Goal: Information Seeking & Learning: Learn about a topic

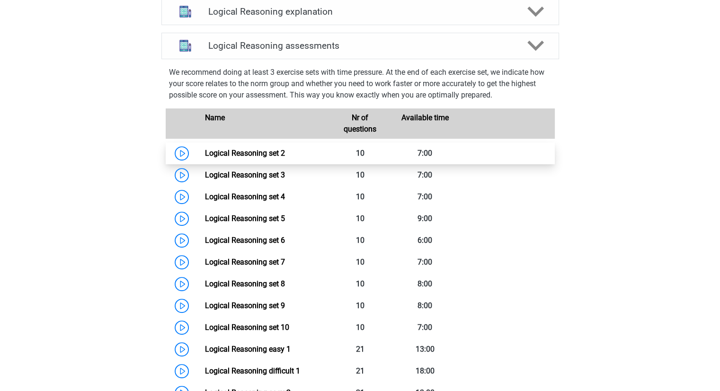
scroll to position [350, 0]
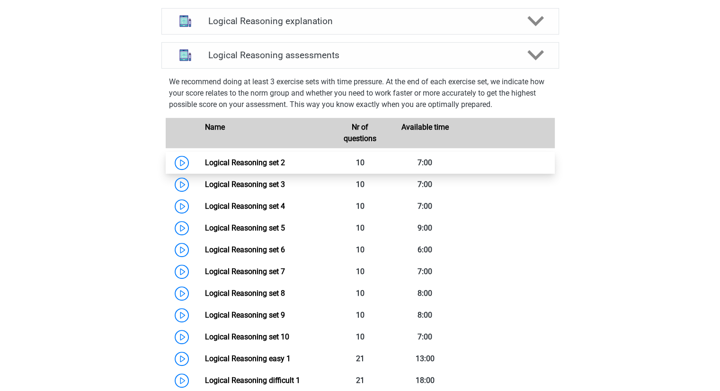
click at [205, 167] on link "Logical Reasoning set 2" at bounding box center [245, 162] width 80 height 9
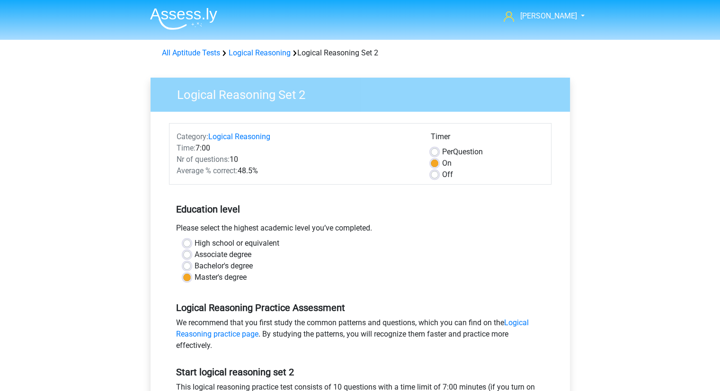
click at [442, 174] on label "Off" at bounding box center [447, 174] width 11 height 11
click at [435, 174] on input "Off" at bounding box center [435, 173] width 8 height 9
radio input "true"
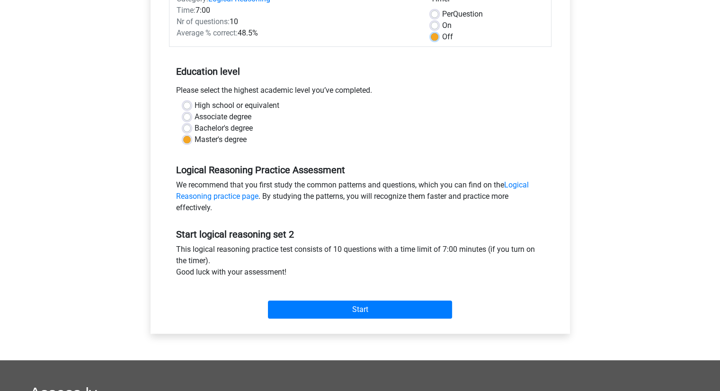
scroll to position [138, 0]
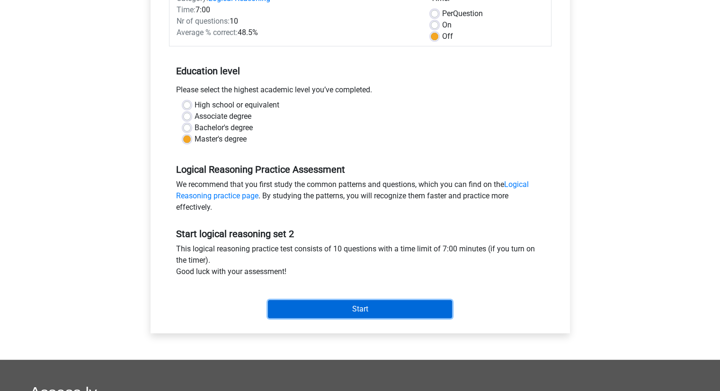
click at [307, 307] on input "Start" at bounding box center [360, 309] width 184 height 18
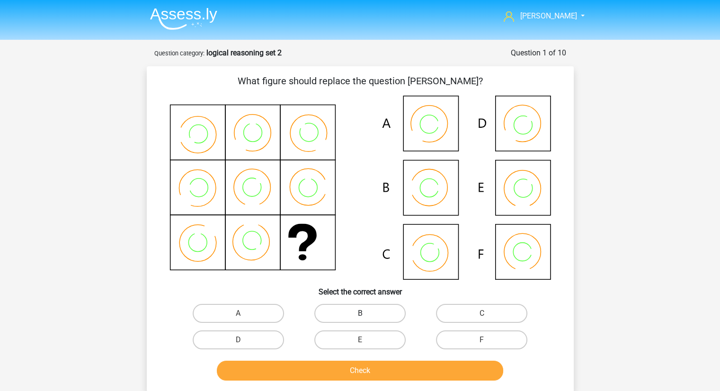
click at [346, 314] on label "B" at bounding box center [359, 313] width 91 height 19
click at [360, 314] on input "B" at bounding box center [363, 316] width 6 height 6
radio input "true"
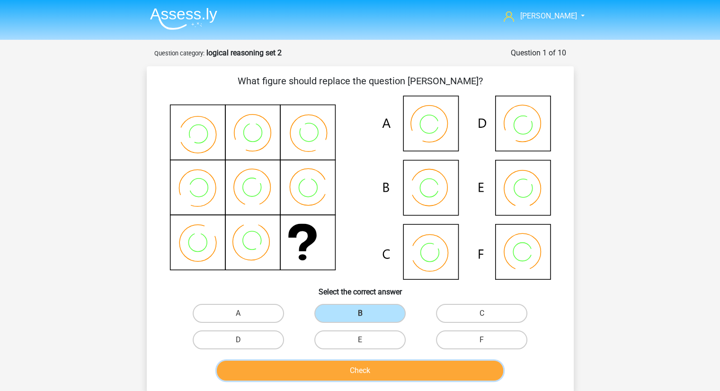
click at [356, 368] on button "Check" at bounding box center [360, 370] width 286 height 20
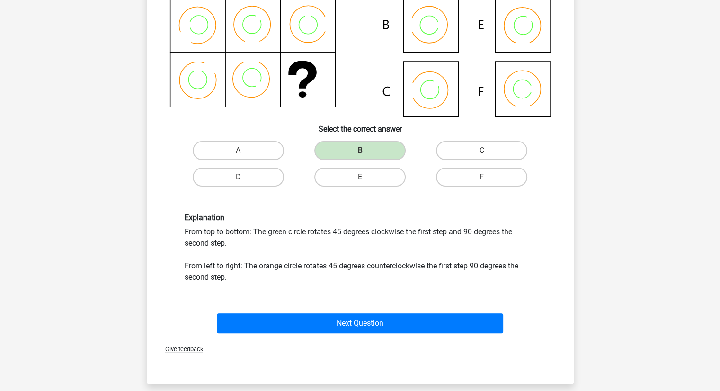
scroll to position [155, 0]
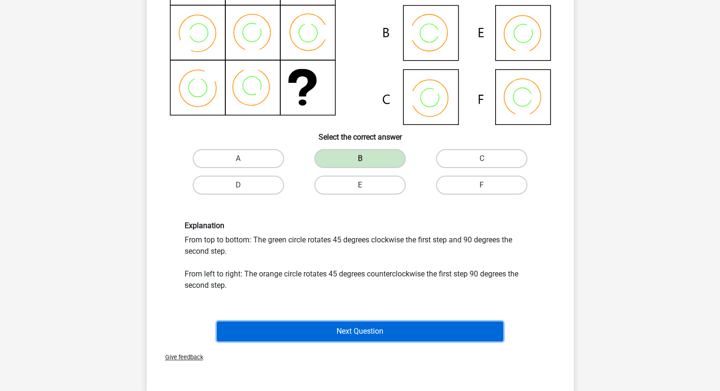
click at [345, 331] on button "Next Question" at bounding box center [360, 331] width 286 height 20
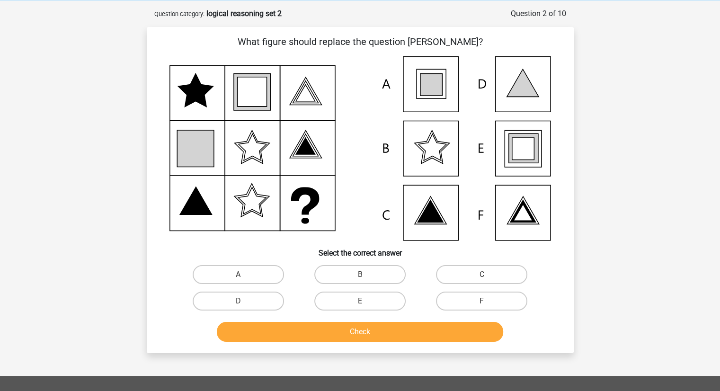
scroll to position [39, 0]
click at [257, 280] on label "A" at bounding box center [238, 274] width 91 height 19
click at [244, 280] on input "A" at bounding box center [241, 278] width 6 height 6
radio input "true"
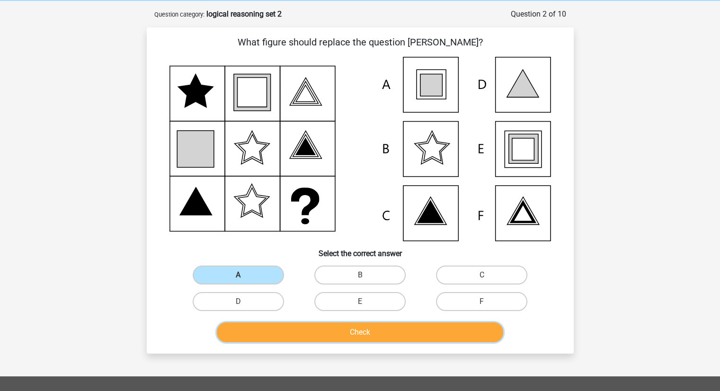
click at [335, 326] on button "Check" at bounding box center [360, 332] width 286 height 20
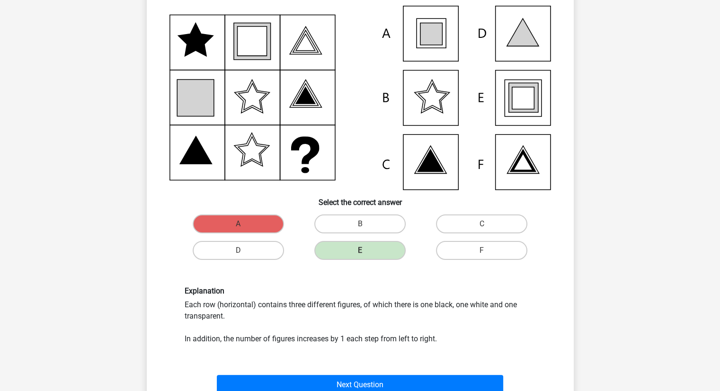
scroll to position [107, 0]
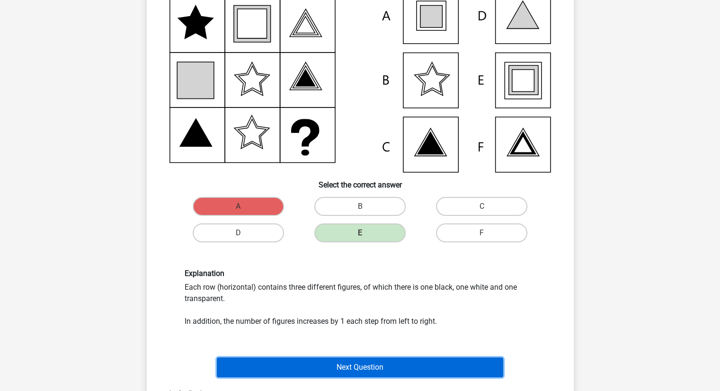
click at [380, 366] on button "Next Question" at bounding box center [360, 367] width 286 height 20
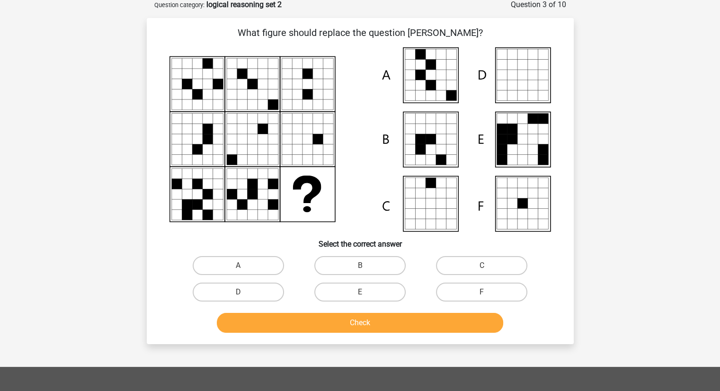
scroll to position [47, 0]
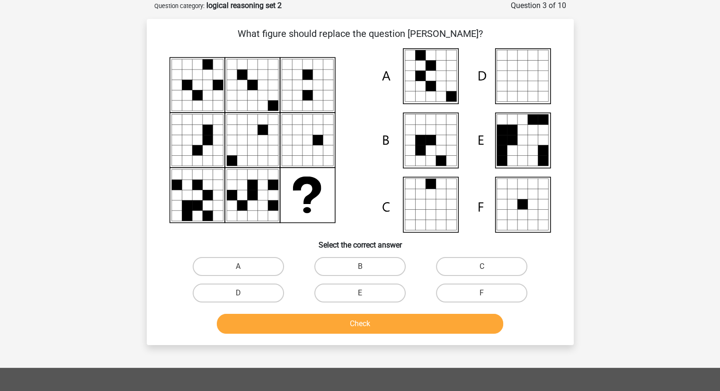
click at [243, 271] on input "A" at bounding box center [241, 269] width 6 height 6
radio input "true"
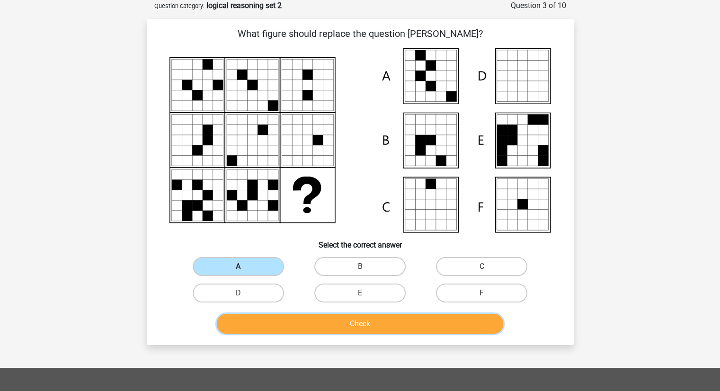
click at [303, 323] on button "Check" at bounding box center [360, 324] width 286 height 20
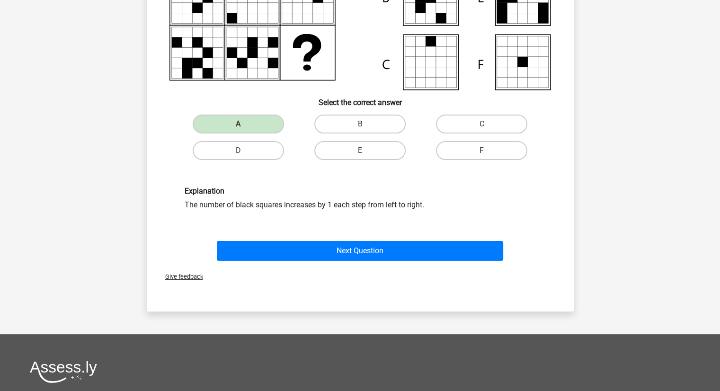
scroll to position [205, 0]
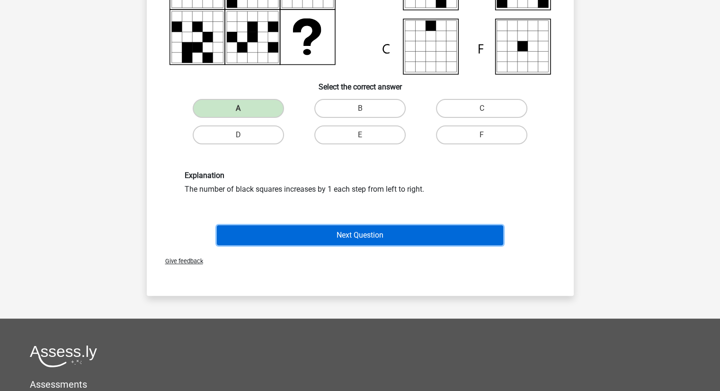
click at [340, 231] on button "Next Question" at bounding box center [360, 235] width 286 height 20
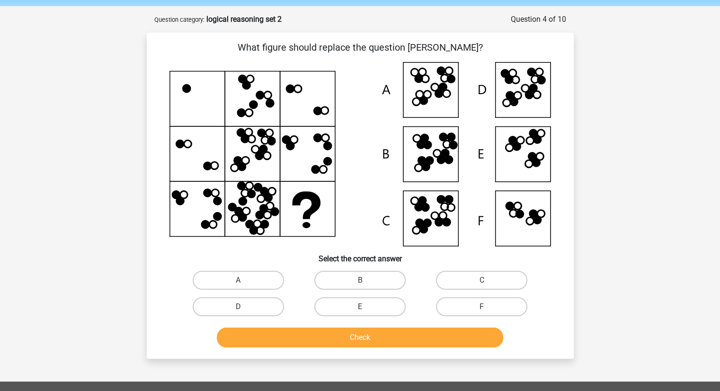
scroll to position [33, 0]
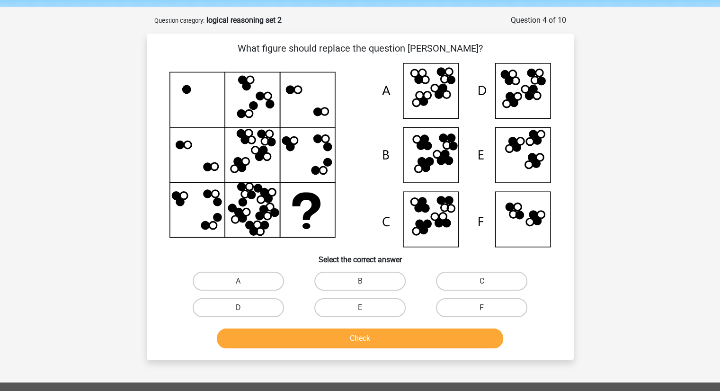
click at [267, 303] on label "D" at bounding box center [238, 307] width 91 height 19
click at [244, 308] on input "D" at bounding box center [241, 311] width 6 height 6
radio input "true"
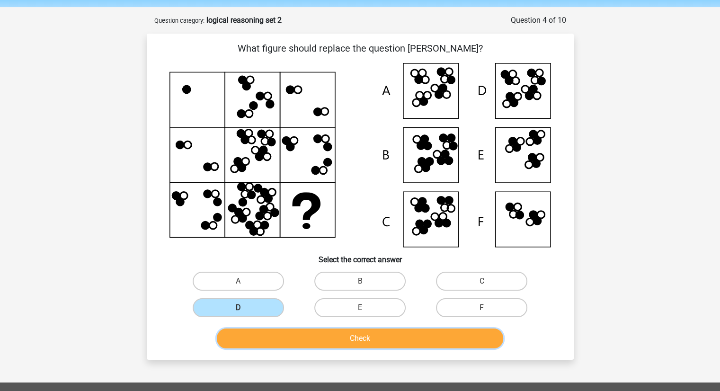
click at [303, 336] on button "Check" at bounding box center [360, 338] width 286 height 20
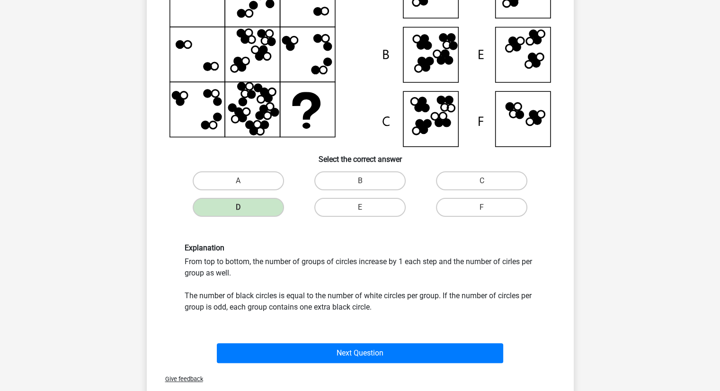
scroll to position [137, 0]
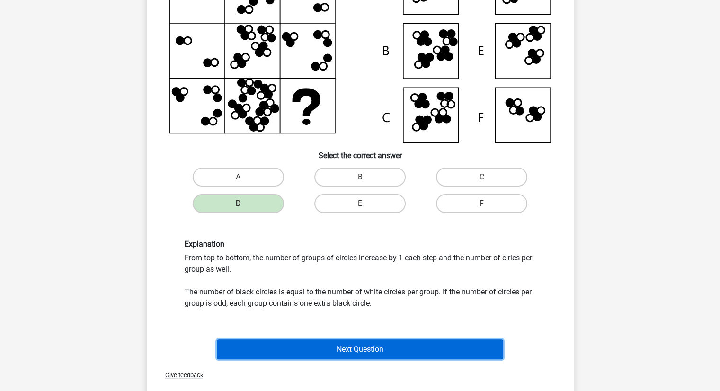
click at [354, 354] on button "Next Question" at bounding box center [360, 349] width 286 height 20
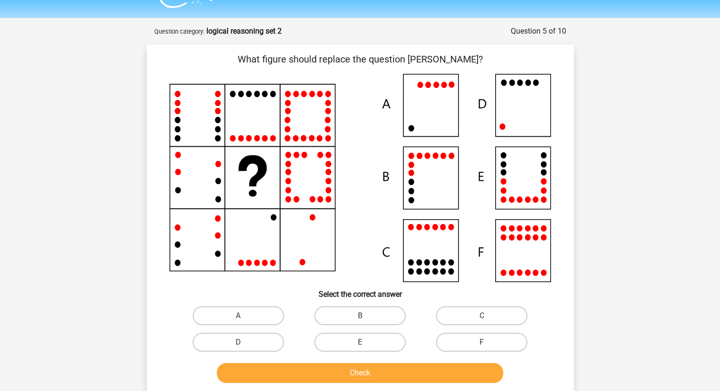
scroll to position [21, 0]
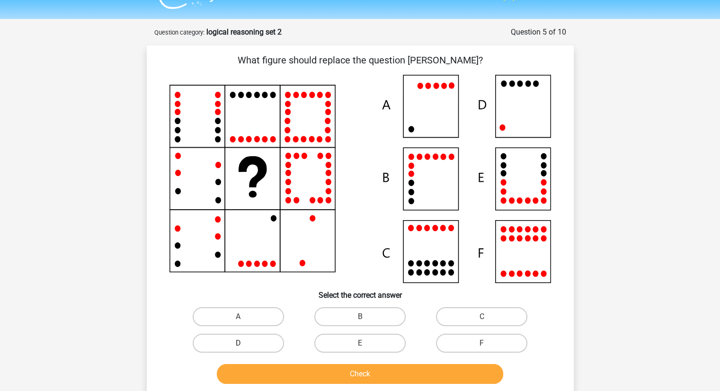
click at [250, 343] on label "D" at bounding box center [238, 343] width 91 height 19
click at [244, 343] on input "D" at bounding box center [241, 346] width 6 height 6
radio input "true"
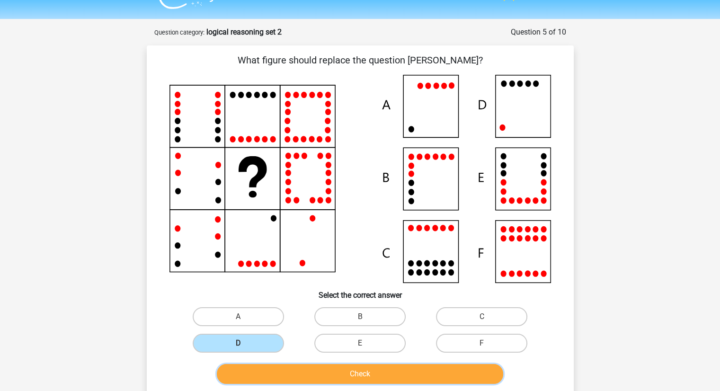
click at [310, 377] on button "Check" at bounding box center [360, 374] width 286 height 20
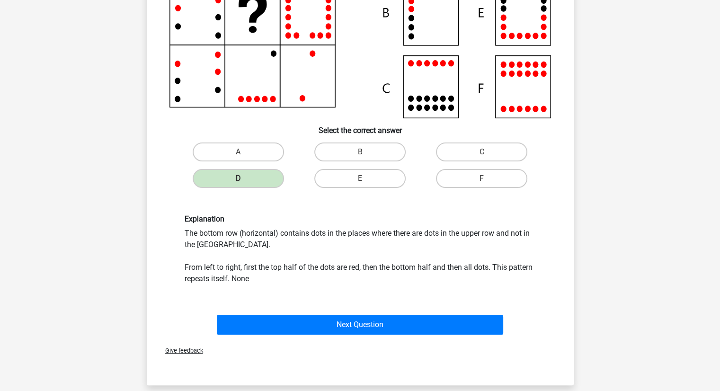
scroll to position [189, 0]
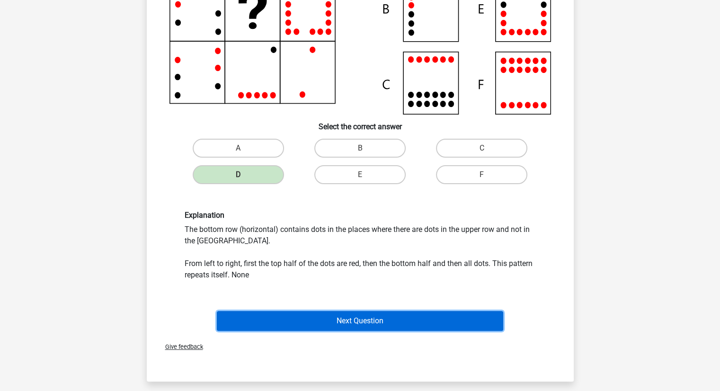
click at [291, 322] on button "Next Question" at bounding box center [360, 321] width 286 height 20
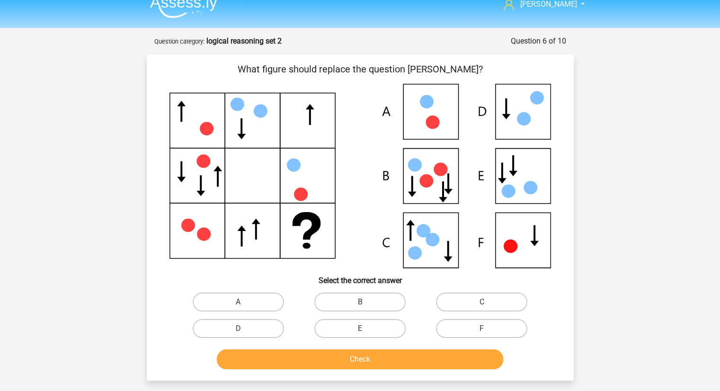
scroll to position [10, 0]
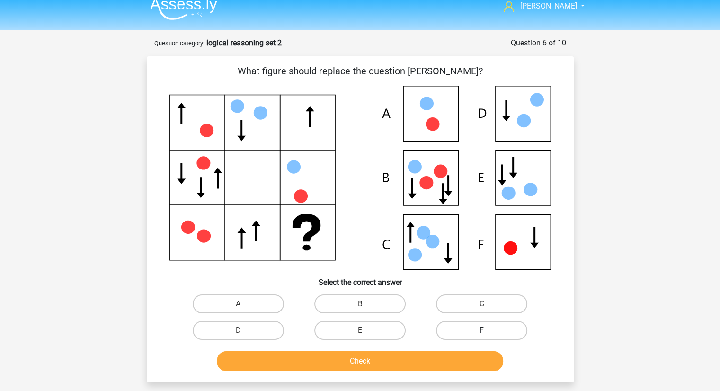
click at [456, 324] on label "F" at bounding box center [481, 330] width 91 height 19
click at [482, 330] on input "F" at bounding box center [485, 333] width 6 height 6
radio input "true"
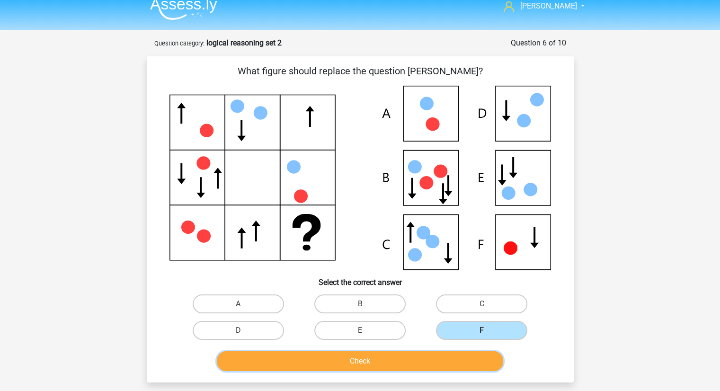
click at [420, 364] on button "Check" at bounding box center [360, 361] width 286 height 20
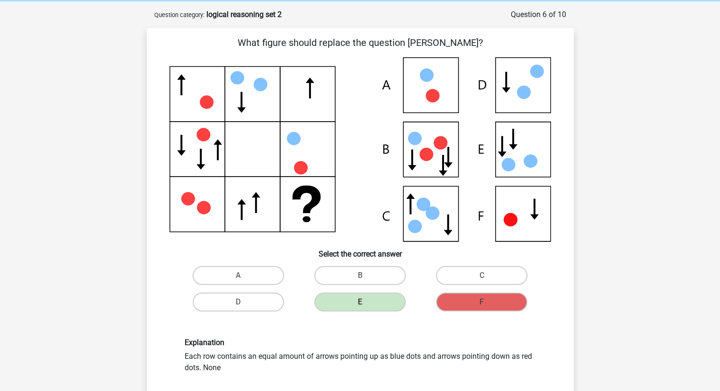
scroll to position [37, 0]
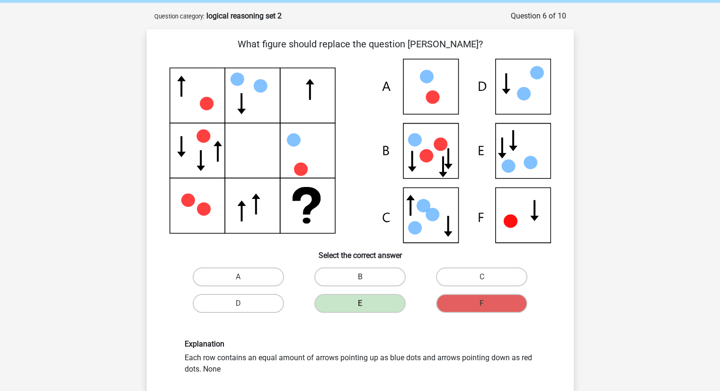
click at [325, 273] on label "B" at bounding box center [359, 276] width 91 height 19
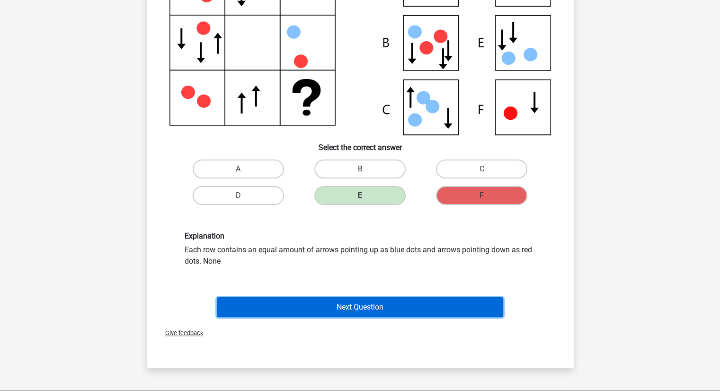
click at [360, 310] on button "Next Question" at bounding box center [360, 307] width 286 height 20
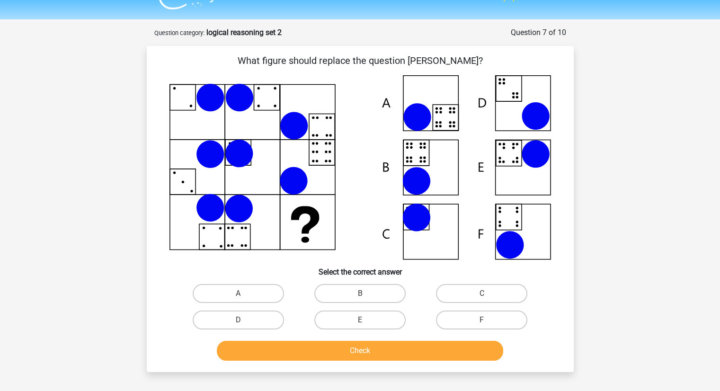
scroll to position [19, 0]
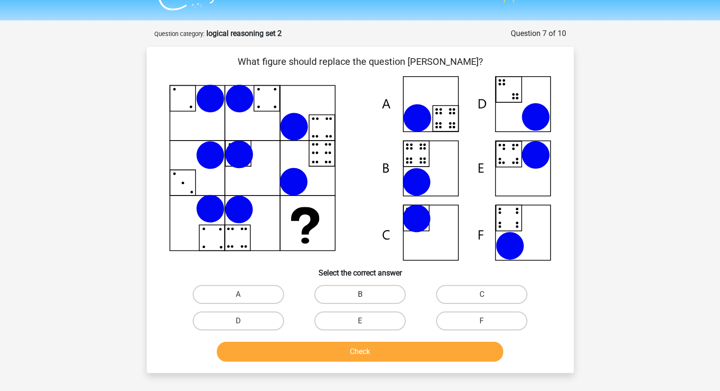
click at [376, 289] on label "B" at bounding box center [359, 294] width 91 height 19
click at [366, 294] on input "B" at bounding box center [363, 297] width 6 height 6
radio input "true"
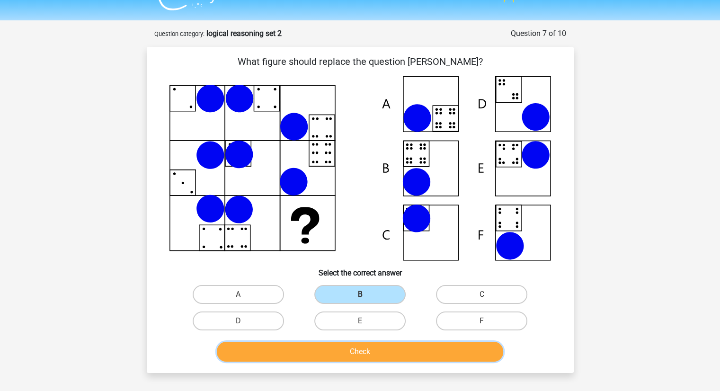
click at [380, 351] on button "Check" at bounding box center [360, 352] width 286 height 20
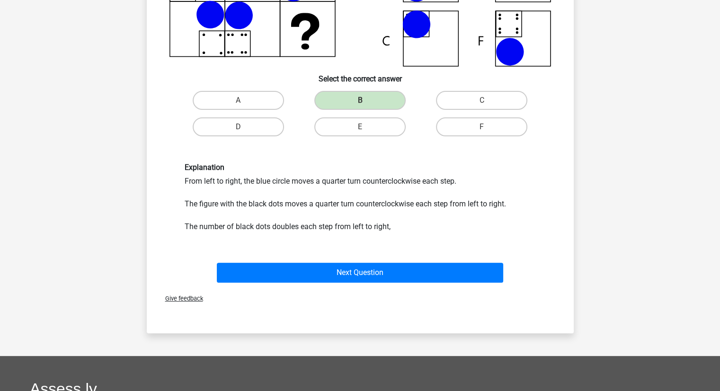
scroll to position [214, 0]
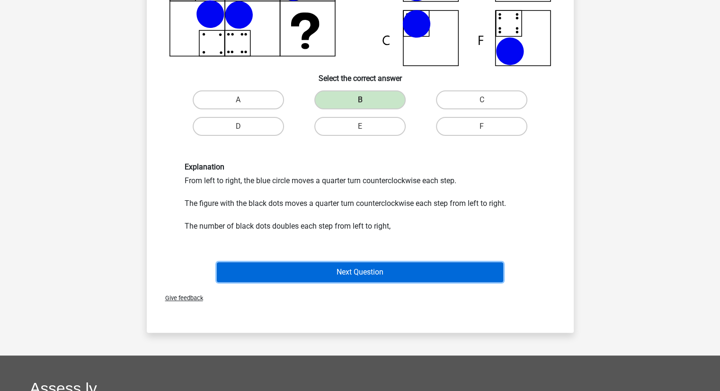
click at [358, 269] on button "Next Question" at bounding box center [360, 272] width 286 height 20
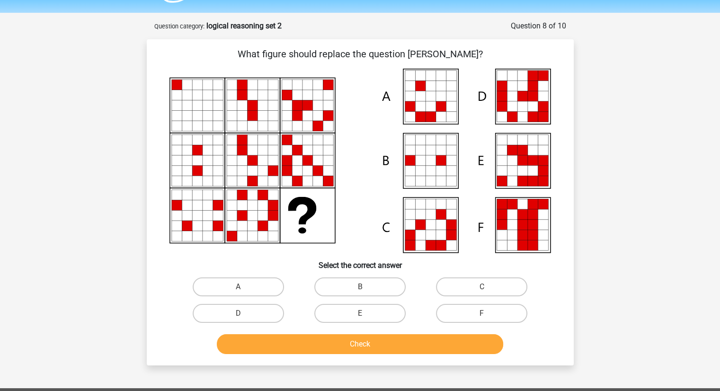
scroll to position [26, 0]
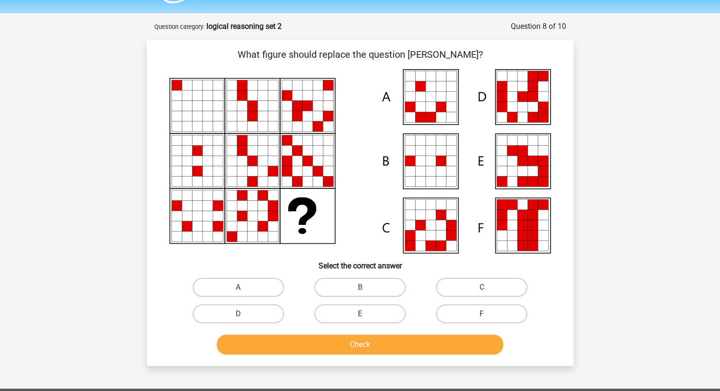
click at [343, 327] on div "Check" at bounding box center [360, 342] width 396 height 31
click at [348, 310] on label "E" at bounding box center [359, 313] width 91 height 19
click at [360, 314] on input "E" at bounding box center [363, 317] width 6 height 6
radio input "true"
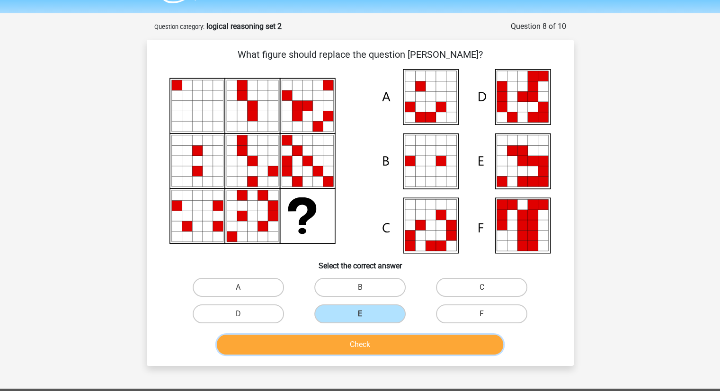
click at [356, 347] on button "Check" at bounding box center [360, 344] width 286 height 20
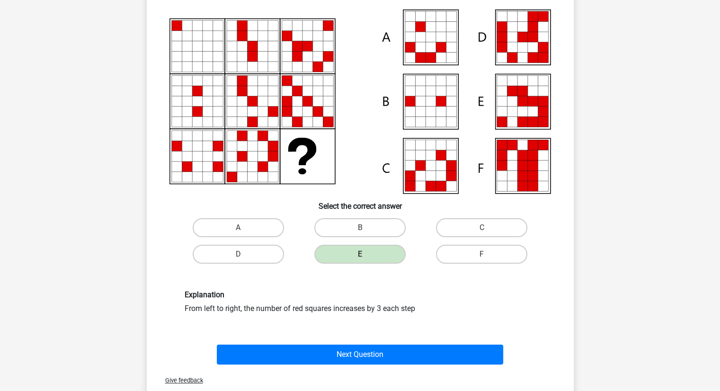
scroll to position [87, 0]
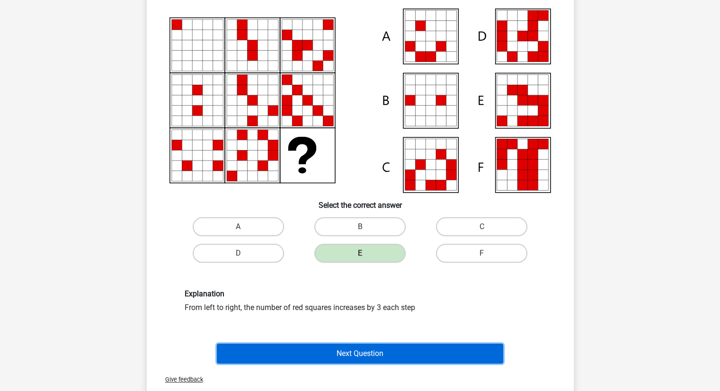
click at [365, 353] on button "Next Question" at bounding box center [360, 353] width 286 height 20
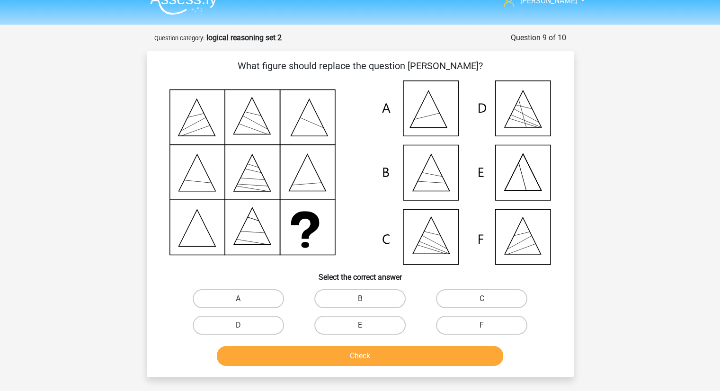
scroll to position [13, 0]
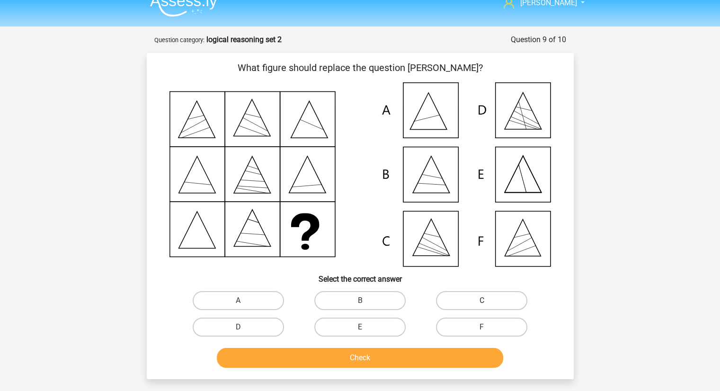
click at [463, 300] on label "C" at bounding box center [481, 300] width 91 height 19
click at [482, 300] on input "C" at bounding box center [485, 303] width 6 height 6
radio input "true"
click at [408, 357] on button "Check" at bounding box center [360, 358] width 286 height 20
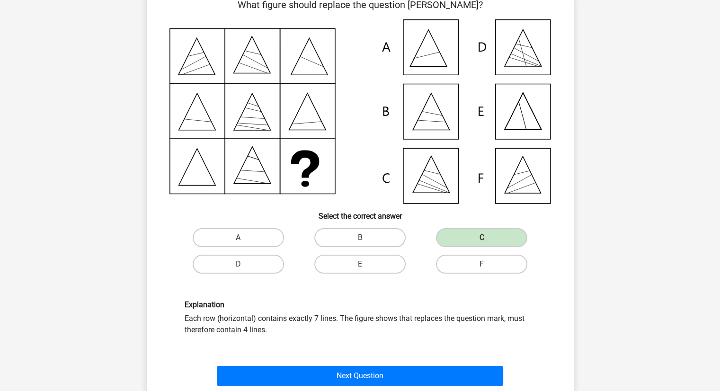
scroll to position [79, 0]
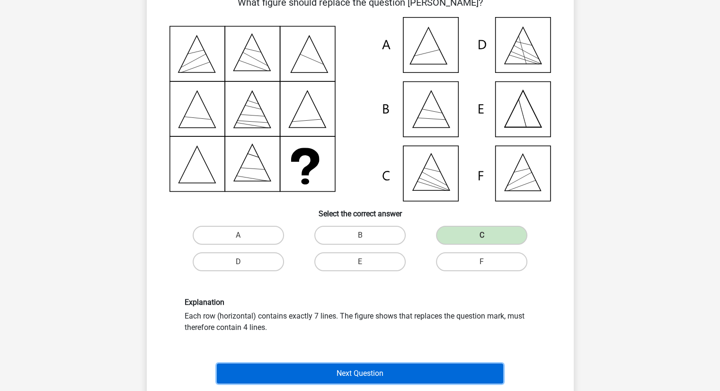
click at [378, 369] on button "Next Question" at bounding box center [360, 373] width 286 height 20
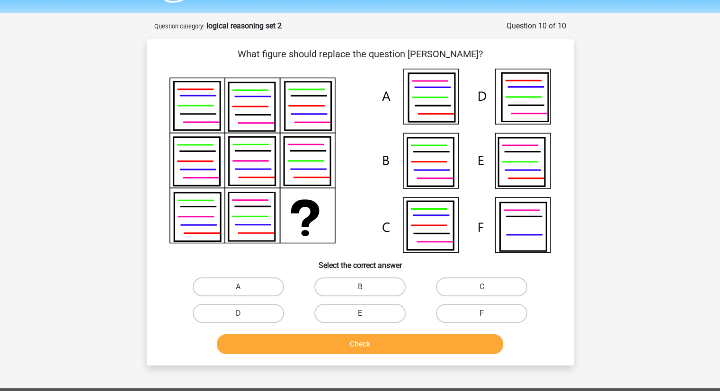
scroll to position [26, 0]
click at [378, 285] on label "B" at bounding box center [359, 287] width 91 height 19
click at [366, 287] on input "B" at bounding box center [363, 290] width 6 height 6
radio input "true"
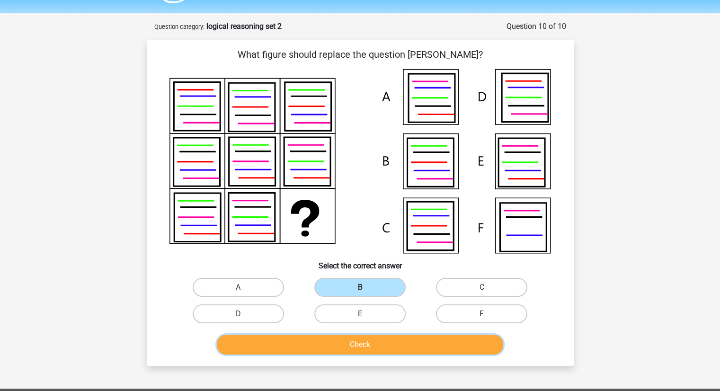
click at [371, 345] on button "Check" at bounding box center [360, 344] width 286 height 20
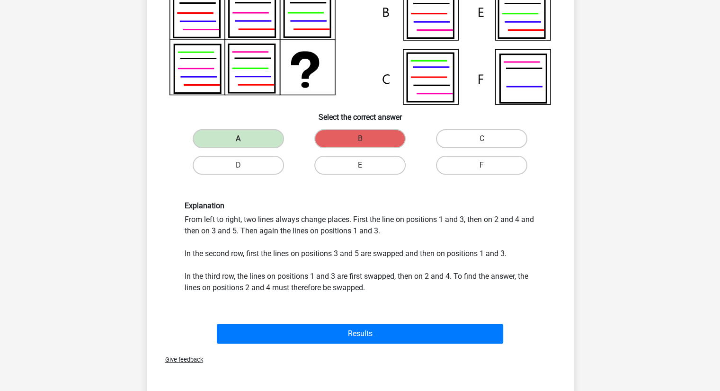
scroll to position [176, 0]
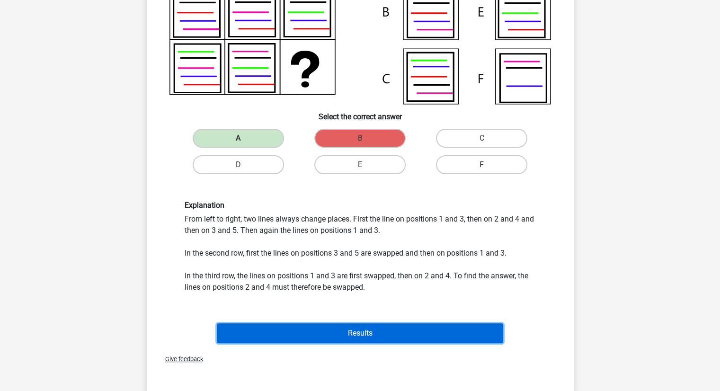
click at [350, 328] on button "Results" at bounding box center [360, 333] width 286 height 20
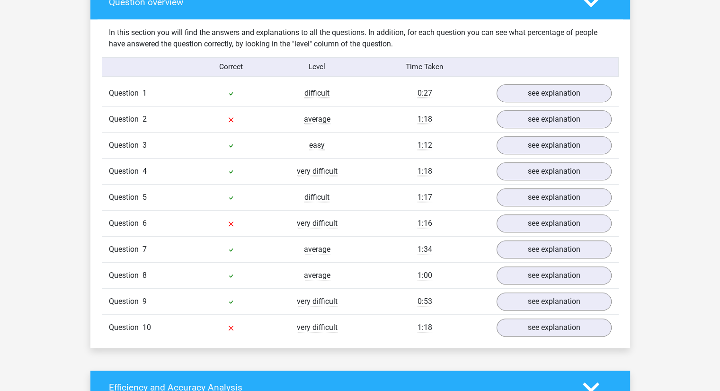
scroll to position [571, 0]
click at [518, 110] on link "see explanation" at bounding box center [553, 119] width 132 height 21
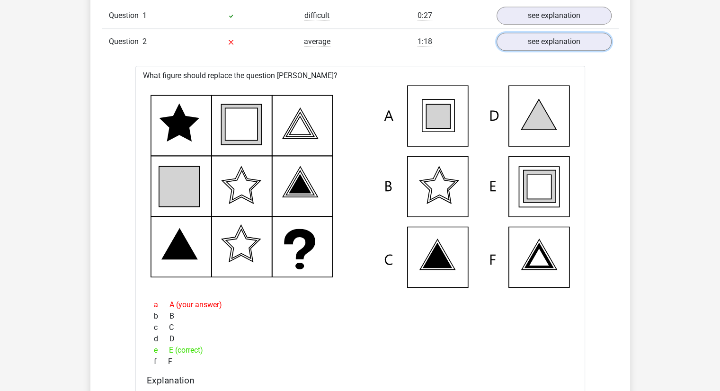
scroll to position [650, 0]
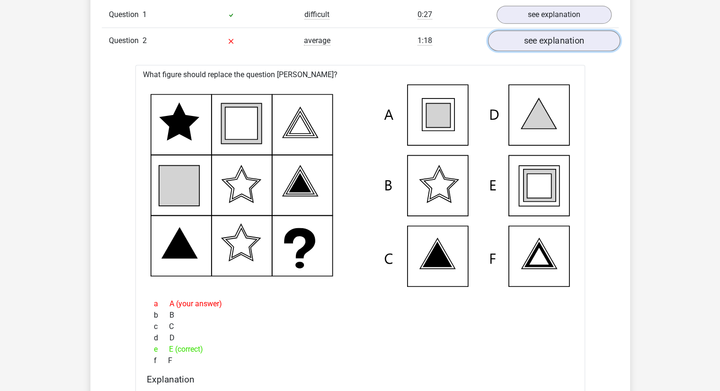
click at [515, 40] on link "see explanation" at bounding box center [553, 40] width 132 height 21
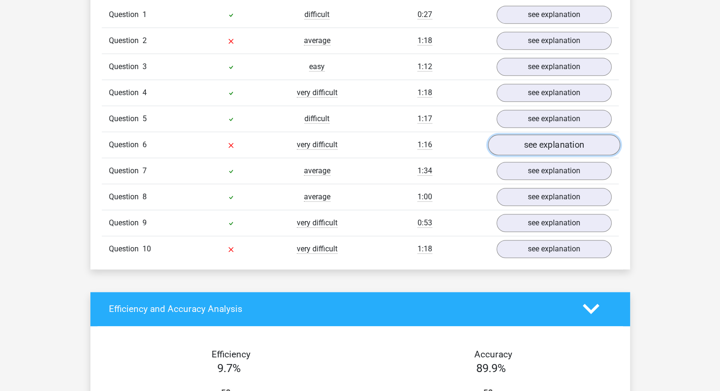
click at [560, 145] on link "see explanation" at bounding box center [553, 144] width 132 height 21
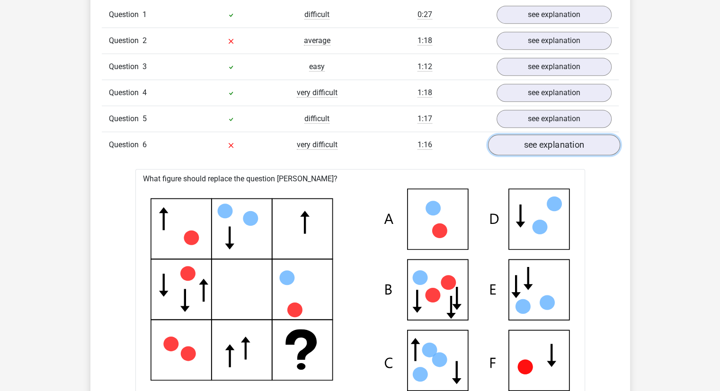
click at [560, 145] on link "see explanation" at bounding box center [553, 144] width 132 height 21
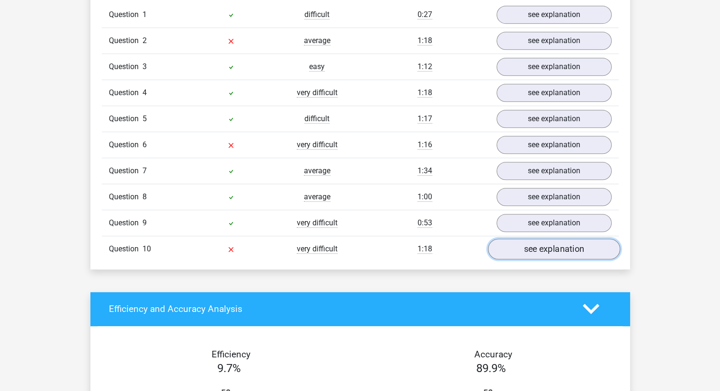
click at [515, 245] on link "see explanation" at bounding box center [553, 248] width 132 height 21
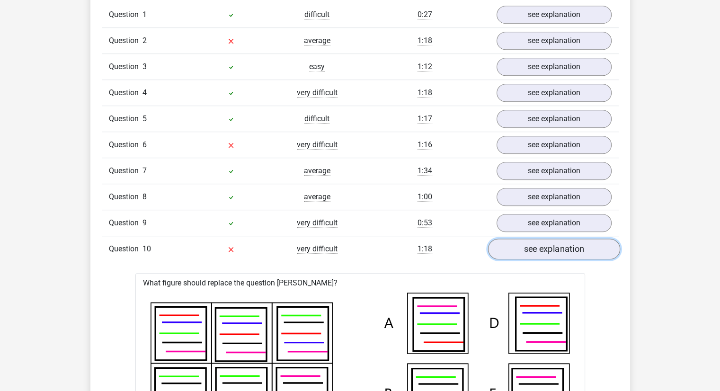
click at [515, 245] on link "see explanation" at bounding box center [553, 248] width 132 height 21
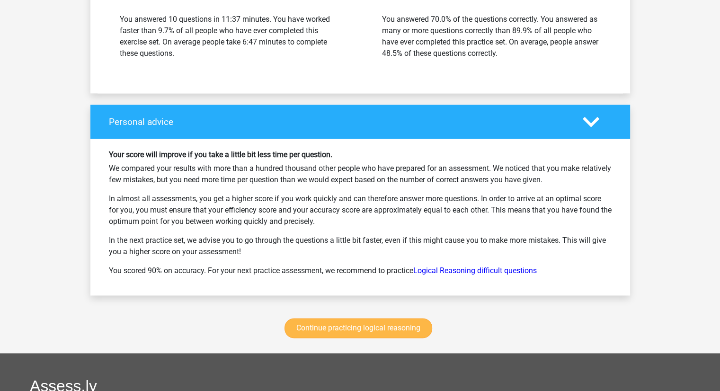
scroll to position [1156, 0]
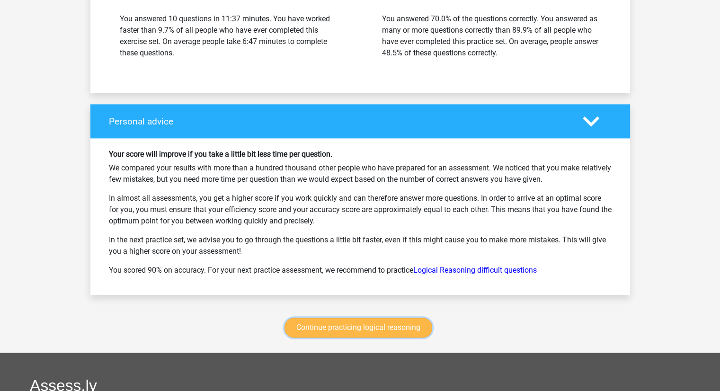
click at [375, 317] on link "Continue practicing logical reasoning" at bounding box center [358, 327] width 148 height 20
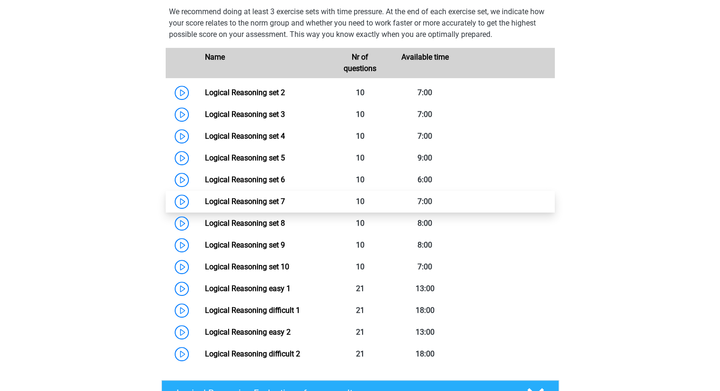
scroll to position [420, 0]
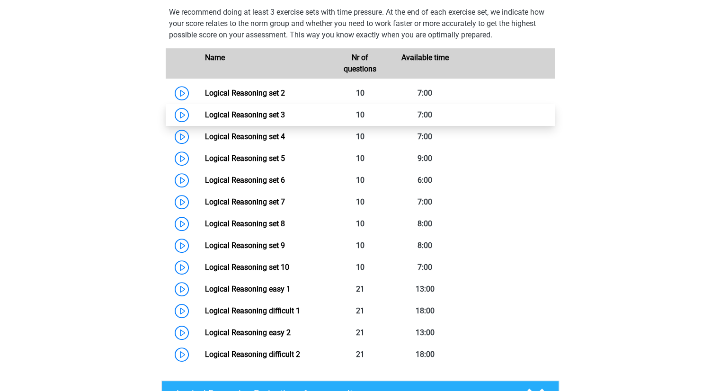
click at [205, 119] on link "Logical Reasoning set 3" at bounding box center [245, 114] width 80 height 9
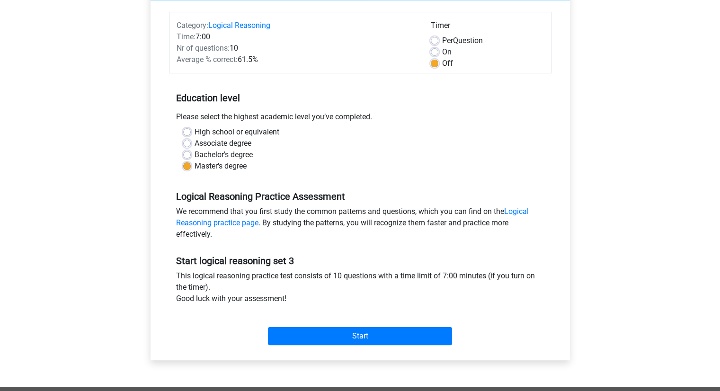
scroll to position [112, 0]
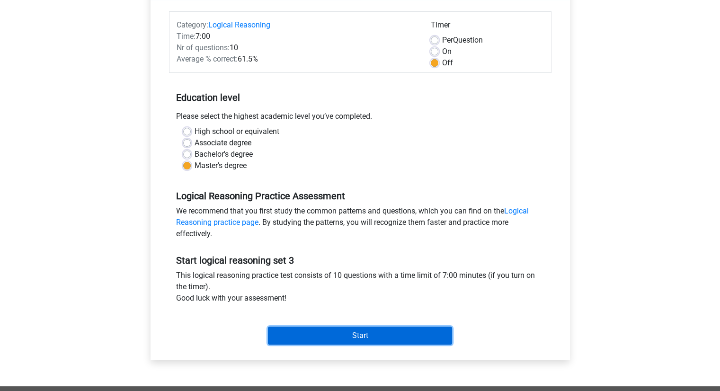
click at [371, 332] on input "Start" at bounding box center [360, 335] width 184 height 18
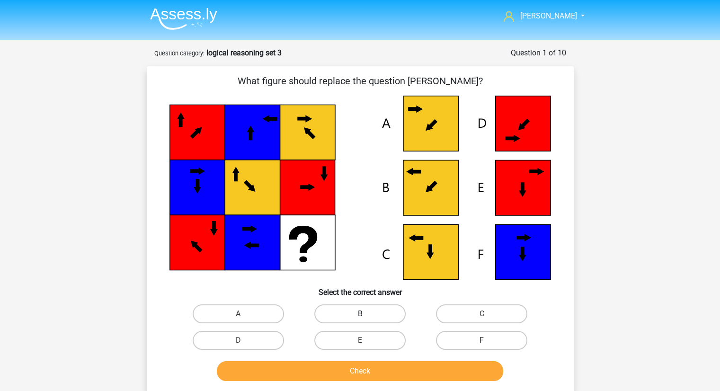
click at [396, 317] on label "B" at bounding box center [359, 313] width 91 height 19
click at [366, 317] on input "B" at bounding box center [363, 317] width 6 height 6
radio input "true"
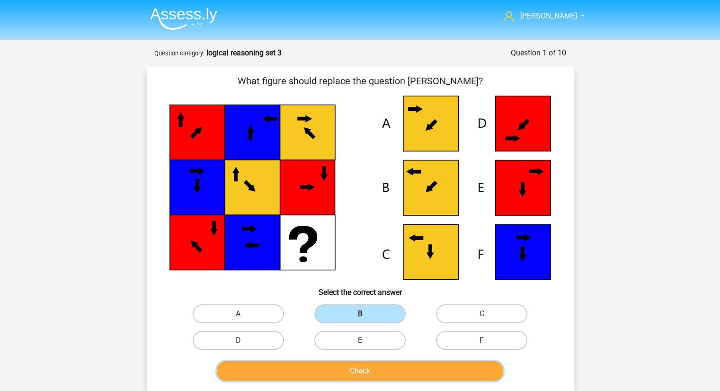
click at [391, 376] on button "Check" at bounding box center [360, 371] width 286 height 20
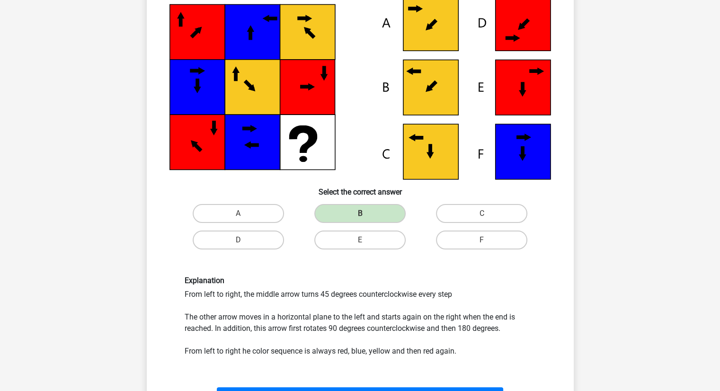
scroll to position [100, 0]
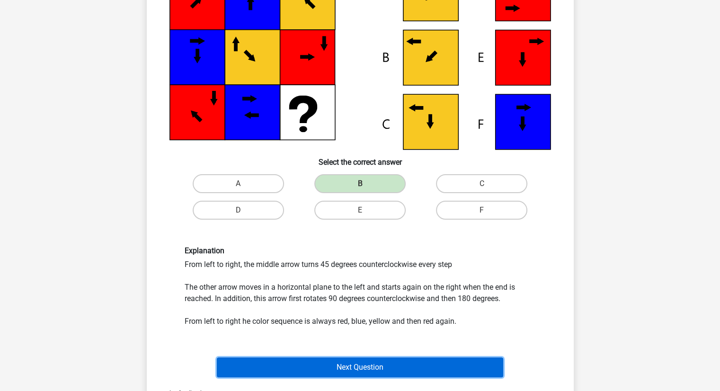
click at [339, 357] on button "Next Question" at bounding box center [360, 367] width 286 height 20
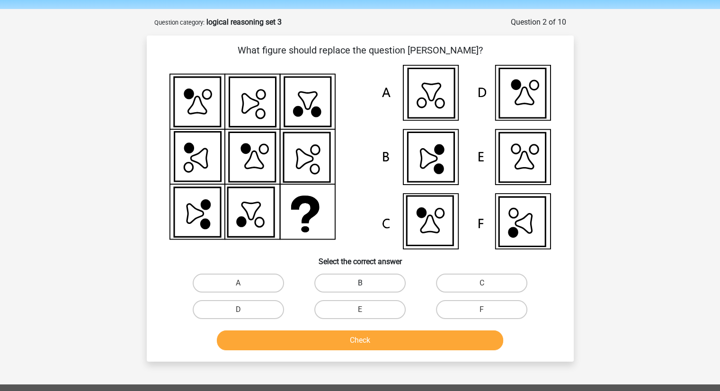
scroll to position [30, 0]
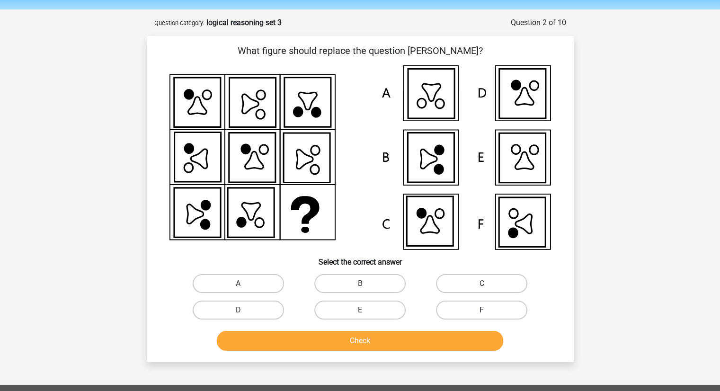
click at [473, 311] on label "F" at bounding box center [481, 309] width 91 height 19
click at [482, 311] on input "F" at bounding box center [485, 313] width 6 height 6
radio input "true"
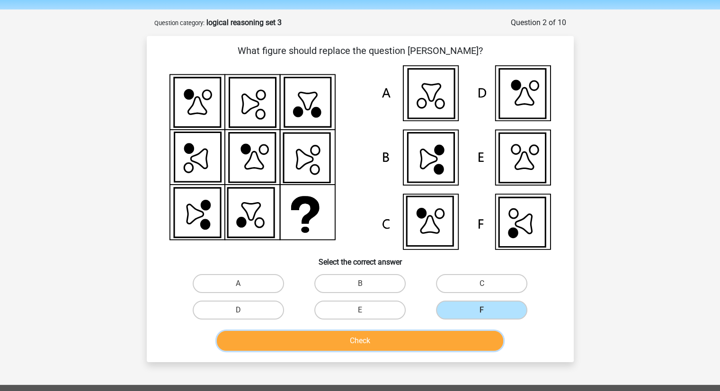
click at [389, 344] on button "Check" at bounding box center [360, 341] width 286 height 20
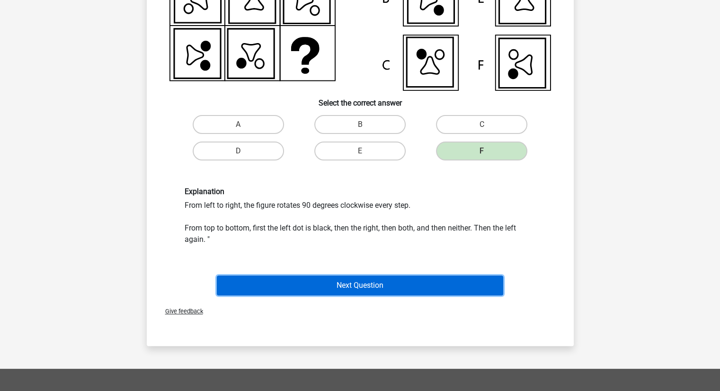
click at [361, 284] on button "Next Question" at bounding box center [360, 285] width 286 height 20
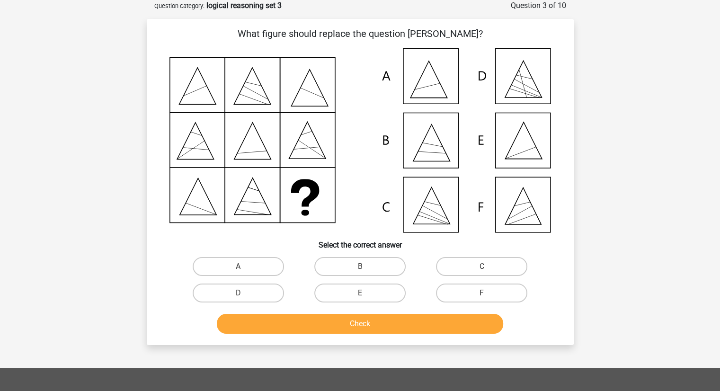
scroll to position [47, 0]
click at [368, 296] on label "E" at bounding box center [359, 292] width 91 height 19
click at [366, 296] on input "E" at bounding box center [363, 296] width 6 height 6
radio input "true"
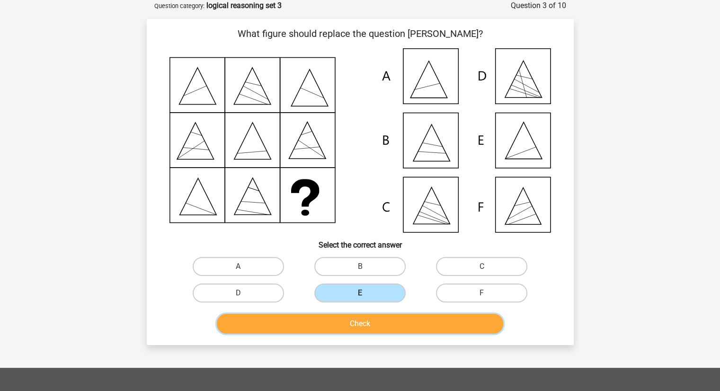
click at [370, 324] on button "Check" at bounding box center [360, 324] width 286 height 20
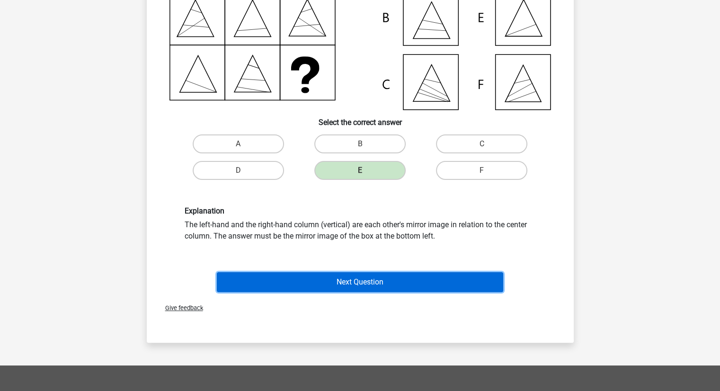
click at [381, 280] on button "Next Question" at bounding box center [360, 282] width 286 height 20
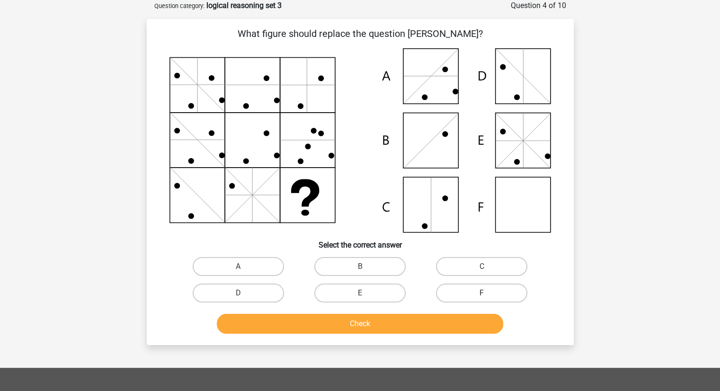
click at [473, 295] on label "F" at bounding box center [481, 292] width 91 height 19
click at [482, 295] on input "F" at bounding box center [485, 296] width 6 height 6
radio input "true"
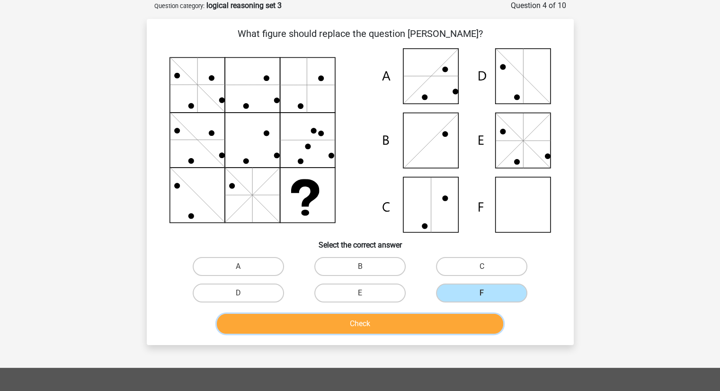
click at [420, 331] on button "Check" at bounding box center [360, 324] width 286 height 20
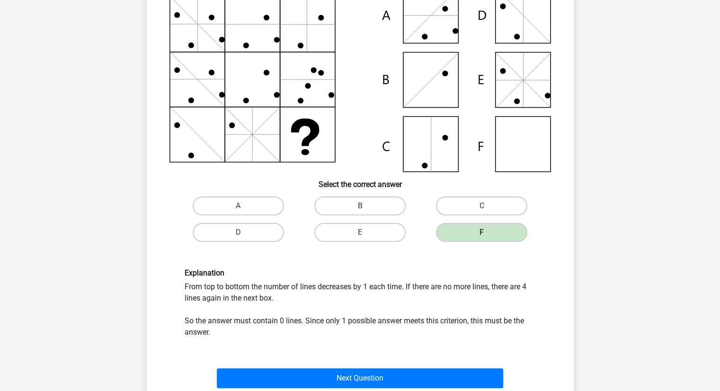
scroll to position [109, 0]
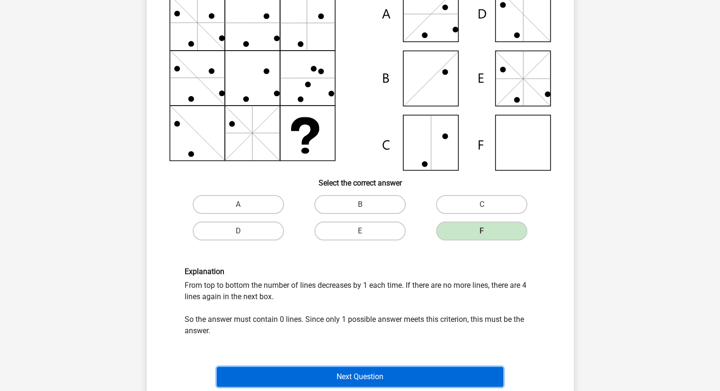
click at [355, 373] on button "Next Question" at bounding box center [360, 377] width 286 height 20
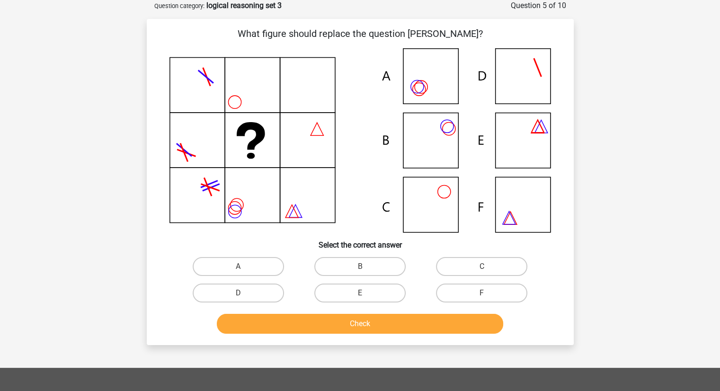
scroll to position [37, 0]
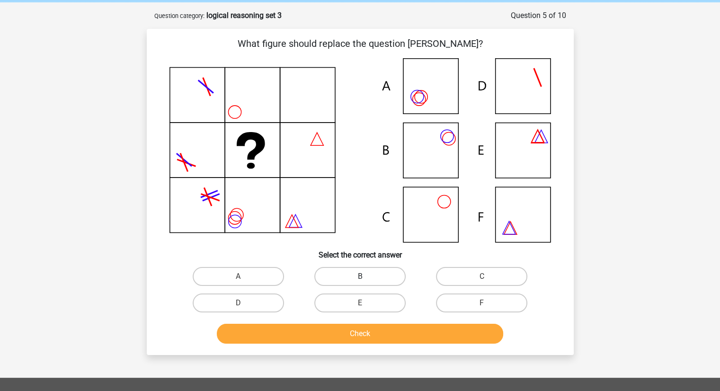
click at [392, 271] on label "B" at bounding box center [359, 276] width 91 height 19
click at [366, 276] on input "B" at bounding box center [363, 279] width 6 height 6
radio input "true"
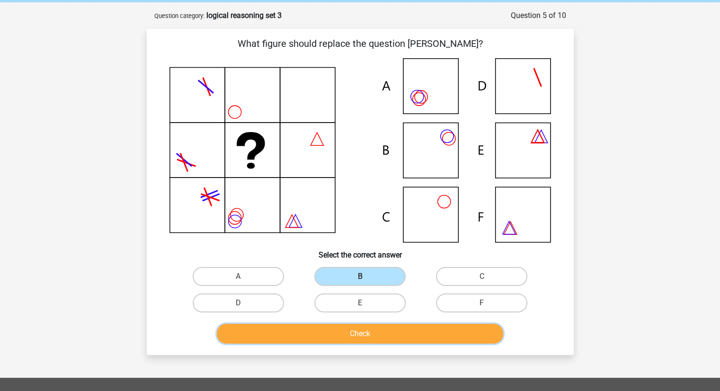
click at [395, 325] on button "Check" at bounding box center [360, 334] width 286 height 20
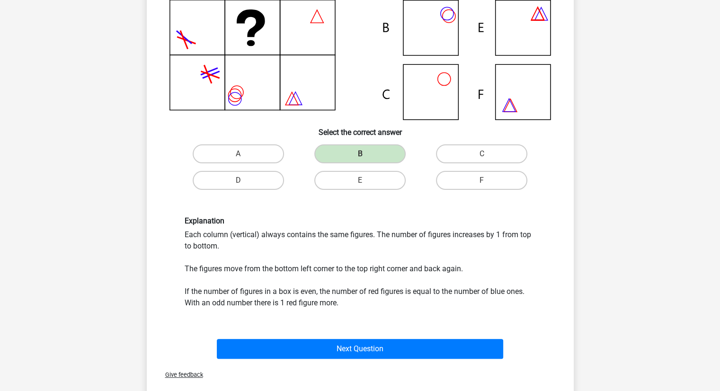
scroll to position [178, 0]
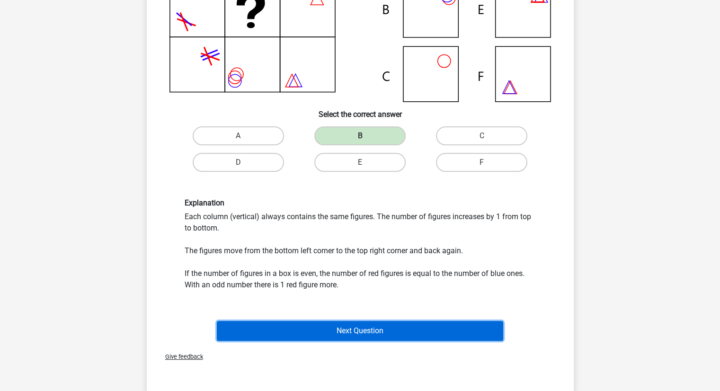
click at [377, 330] on button "Next Question" at bounding box center [360, 331] width 286 height 20
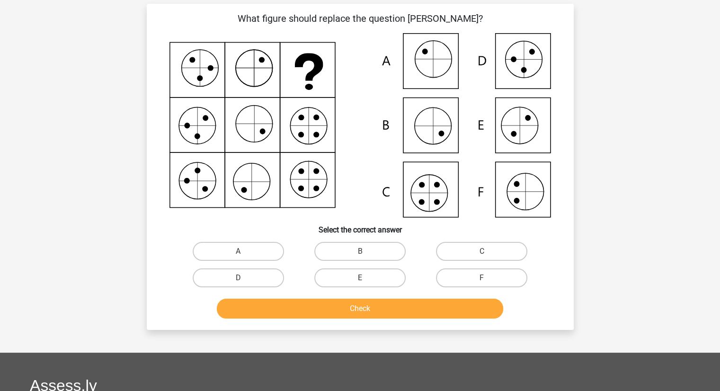
scroll to position [47, 0]
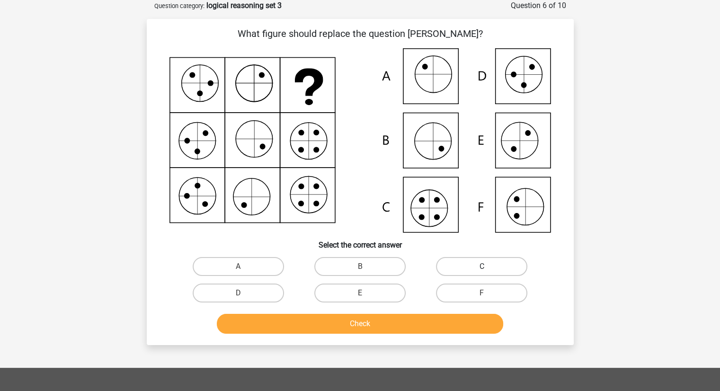
click at [463, 264] on label "C" at bounding box center [481, 266] width 91 height 19
click at [482, 266] on input "C" at bounding box center [485, 269] width 6 height 6
radio input "true"
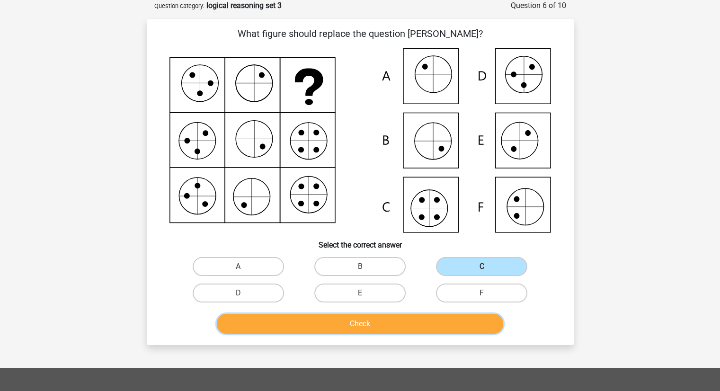
click at [390, 325] on button "Check" at bounding box center [360, 324] width 286 height 20
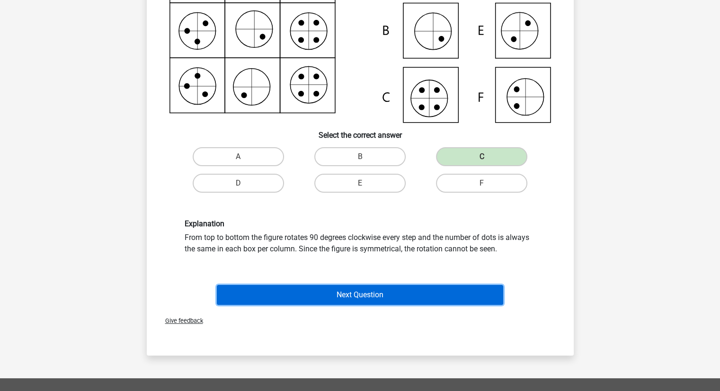
click at [363, 301] on button "Next Question" at bounding box center [360, 295] width 286 height 20
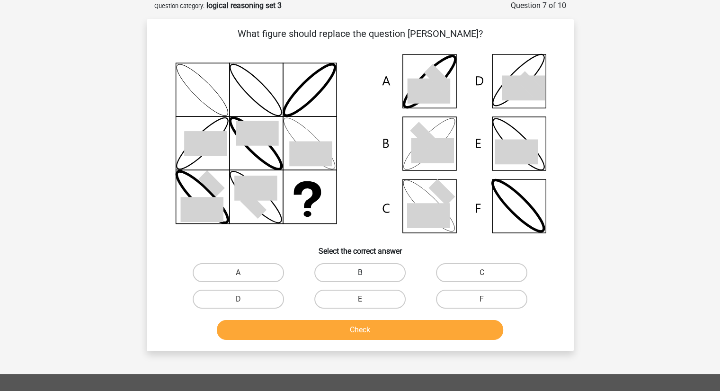
click at [352, 269] on label "B" at bounding box center [359, 272] width 91 height 19
click at [360, 273] on input "B" at bounding box center [363, 276] width 6 height 6
radio input "true"
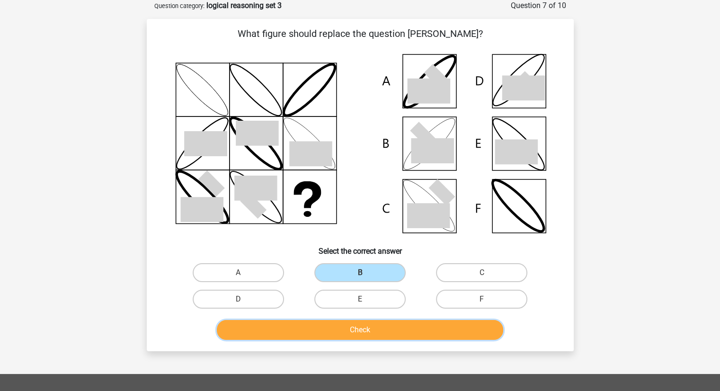
click at [370, 331] on button "Check" at bounding box center [360, 330] width 286 height 20
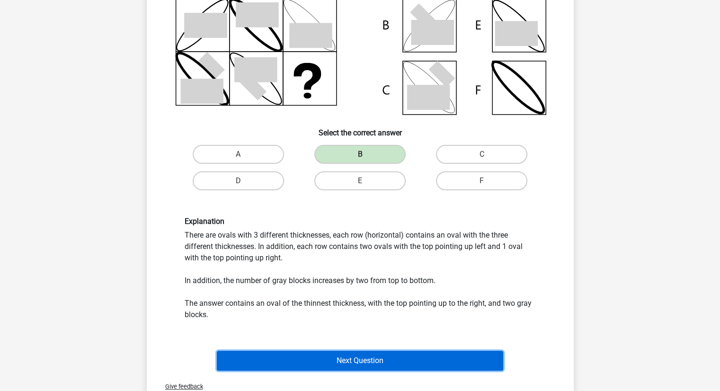
click at [361, 356] on button "Next Question" at bounding box center [360, 361] width 286 height 20
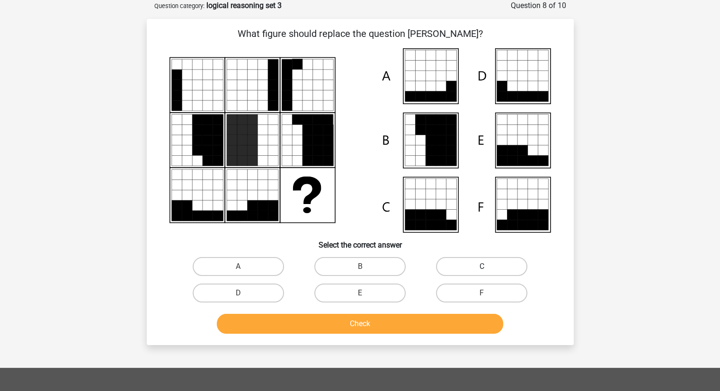
click at [494, 265] on label "C" at bounding box center [481, 266] width 91 height 19
click at [488, 266] on input "C" at bounding box center [485, 269] width 6 height 6
radio input "true"
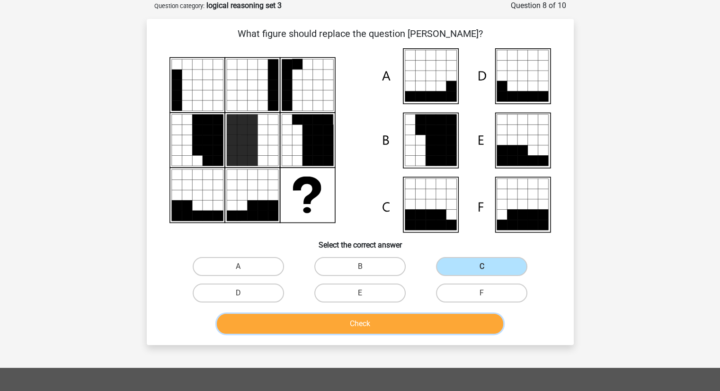
click at [414, 325] on button "Check" at bounding box center [360, 324] width 286 height 20
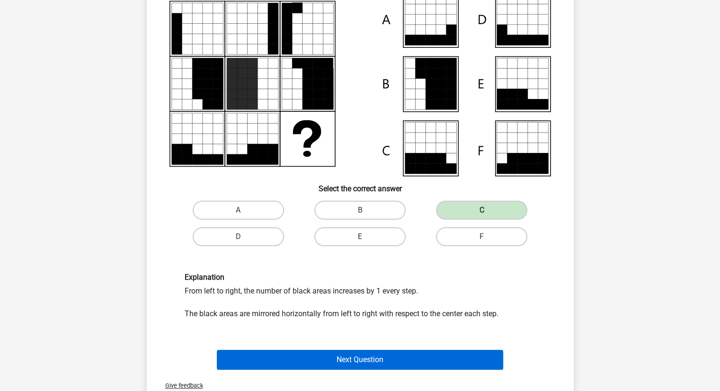
scroll to position [108, 0]
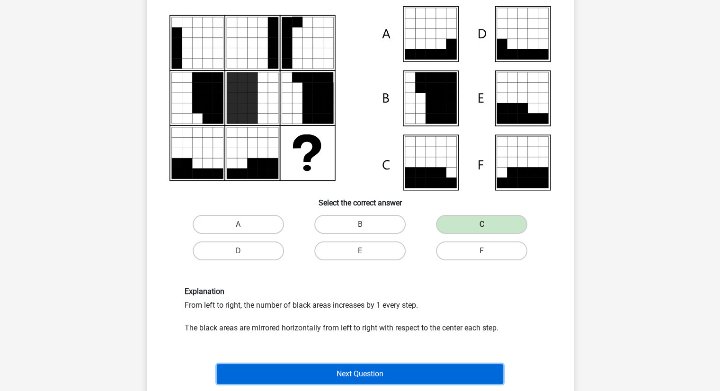
click at [360, 371] on button "Next Question" at bounding box center [360, 374] width 286 height 20
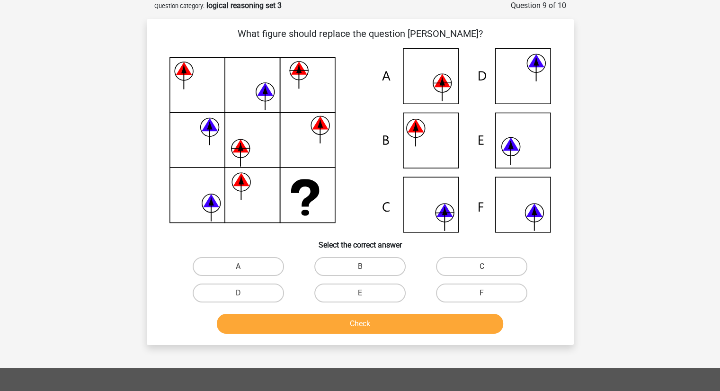
scroll to position [47, 0]
click at [448, 262] on label "C" at bounding box center [481, 266] width 91 height 19
click at [482, 266] on input "C" at bounding box center [485, 269] width 6 height 6
radio input "true"
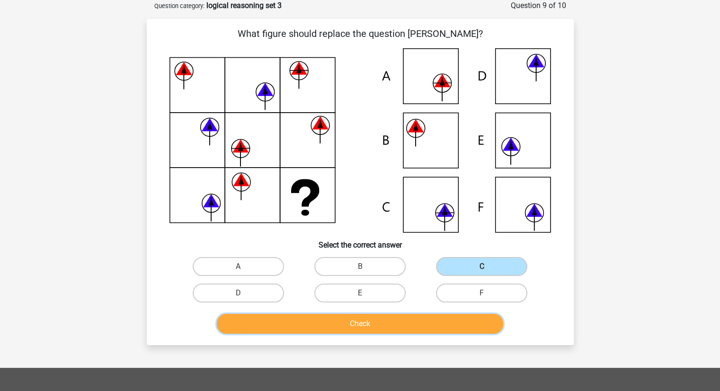
click at [390, 325] on button "Check" at bounding box center [360, 324] width 286 height 20
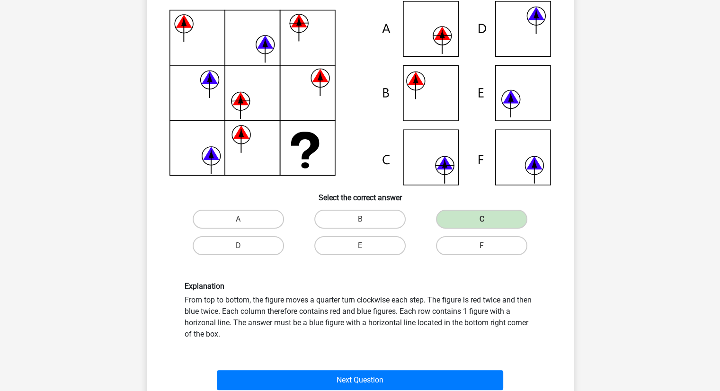
scroll to position [95, 0]
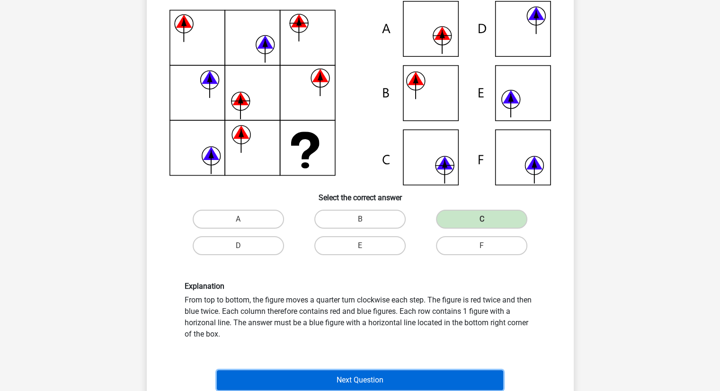
click at [331, 378] on button "Next Question" at bounding box center [360, 380] width 286 height 20
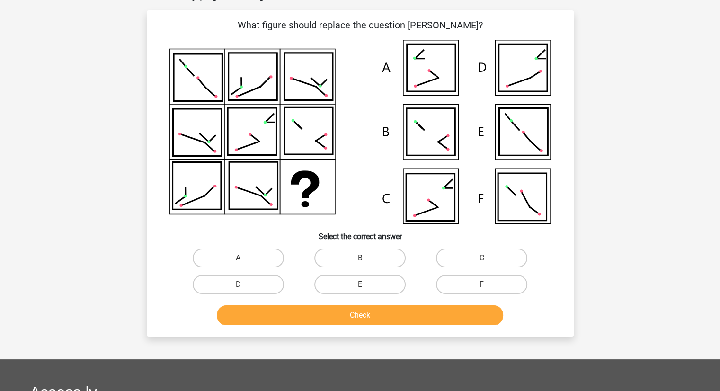
scroll to position [47, 0]
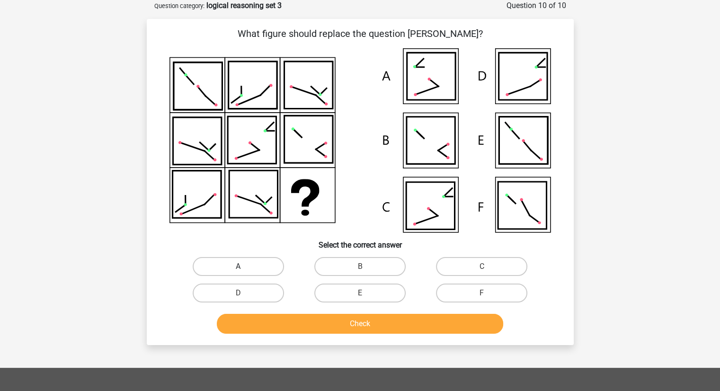
click at [268, 266] on label "A" at bounding box center [238, 266] width 91 height 19
click at [244, 266] on input "A" at bounding box center [241, 269] width 6 height 6
radio input "true"
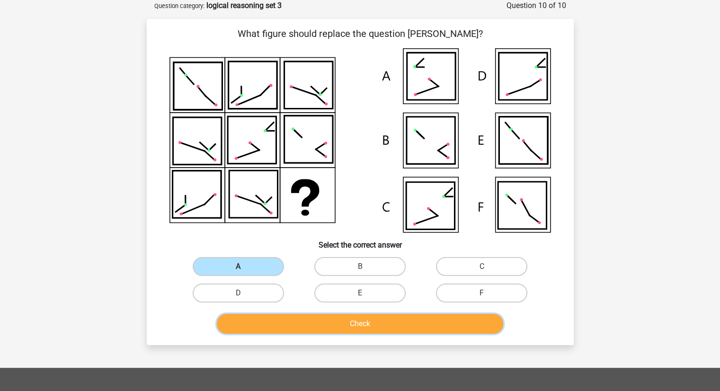
click at [335, 325] on button "Check" at bounding box center [360, 324] width 286 height 20
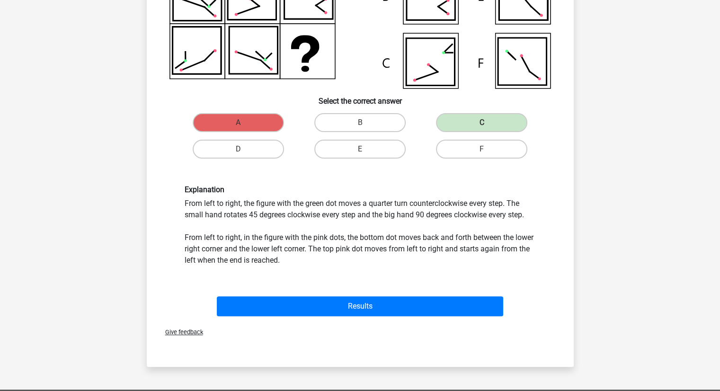
scroll to position [192, 0]
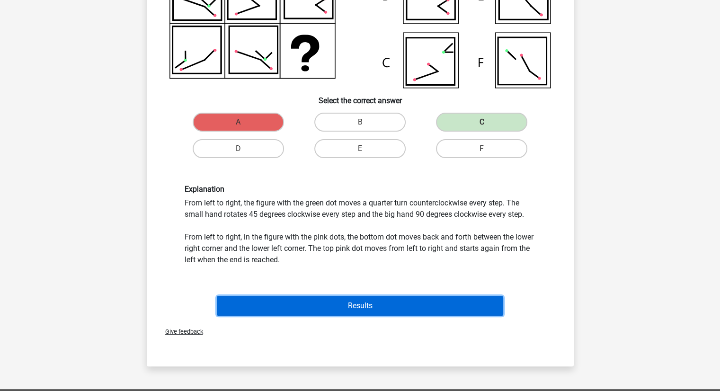
click at [356, 305] on button "Results" at bounding box center [360, 306] width 286 height 20
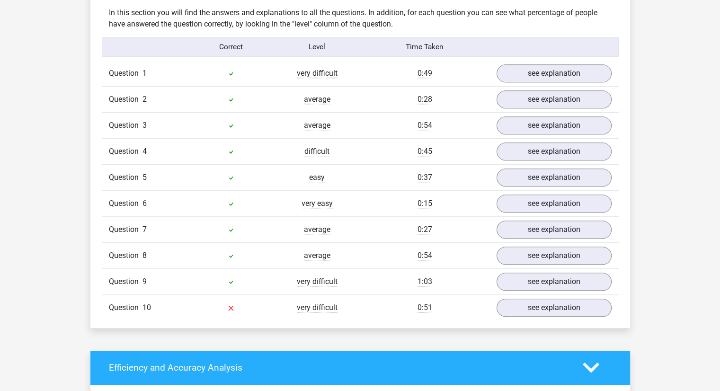
scroll to position [589, 0]
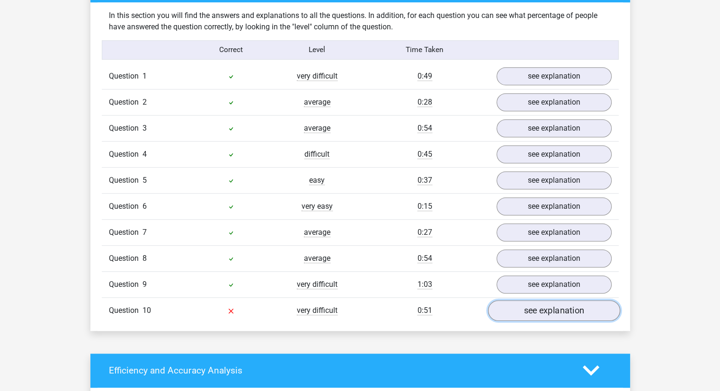
click at [528, 305] on link "see explanation" at bounding box center [553, 310] width 132 height 21
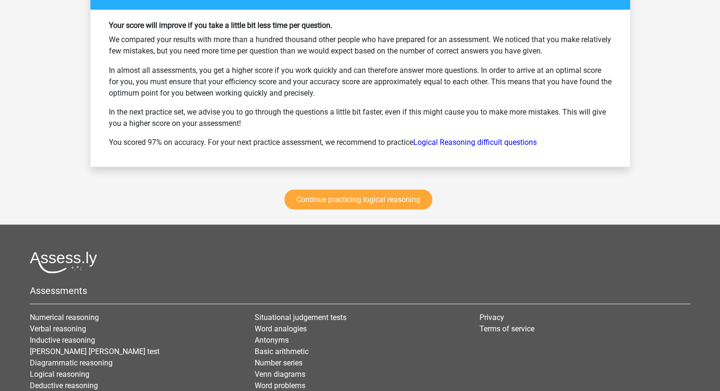
scroll to position [1747, 0]
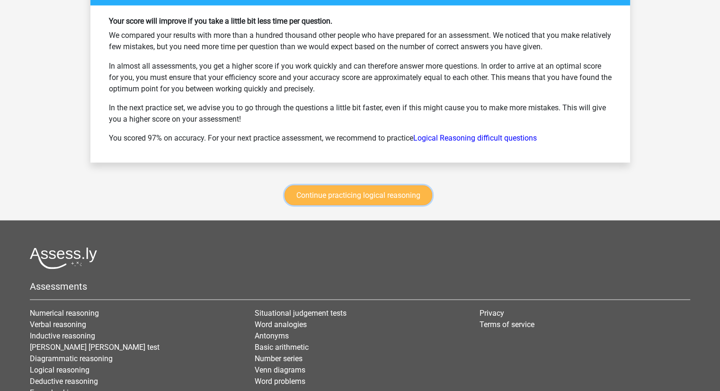
click at [350, 197] on link "Continue practicing logical reasoning" at bounding box center [358, 195] width 148 height 20
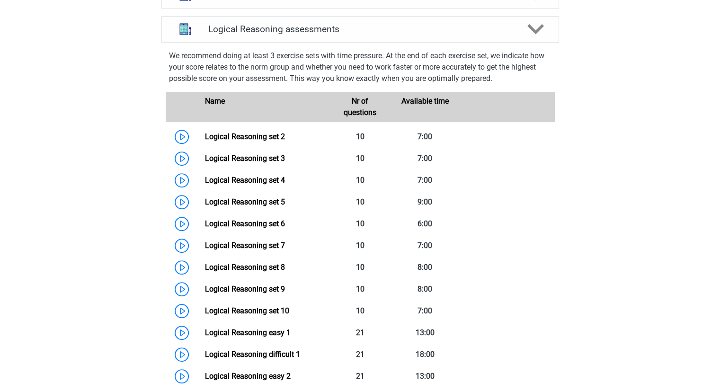
scroll to position [375, 0]
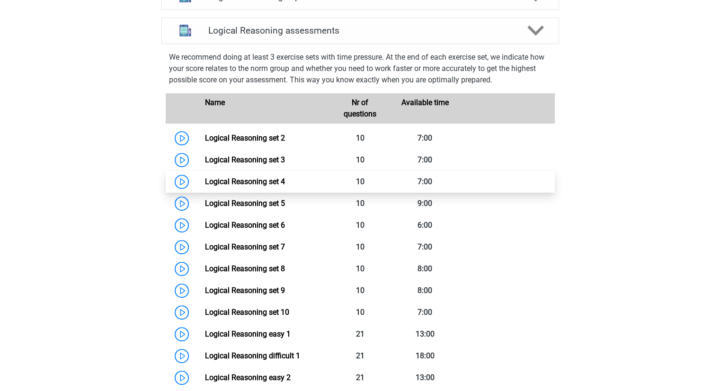
click at [205, 186] on link "Logical Reasoning set 4" at bounding box center [245, 181] width 80 height 9
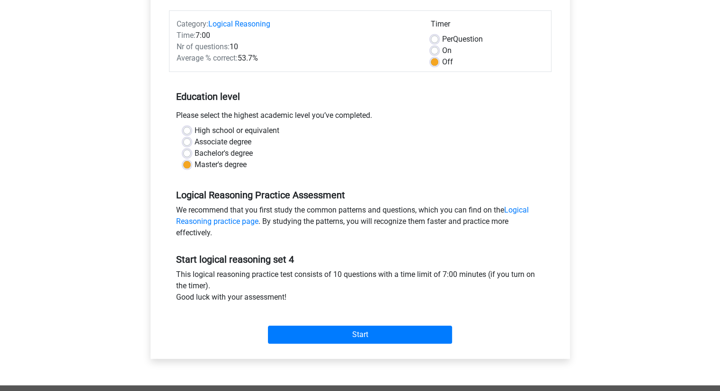
scroll to position [117, 0]
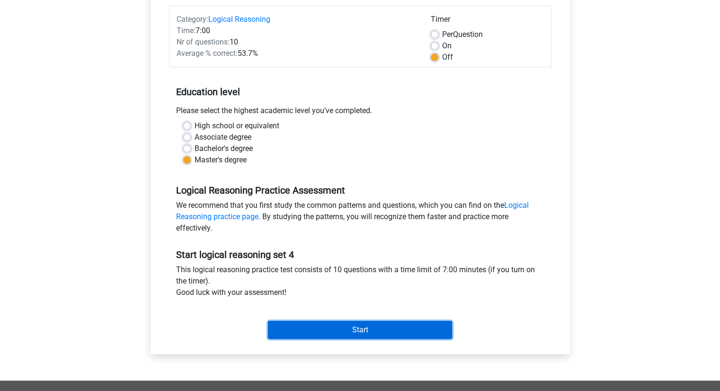
click at [340, 329] on input "Start" at bounding box center [360, 330] width 184 height 18
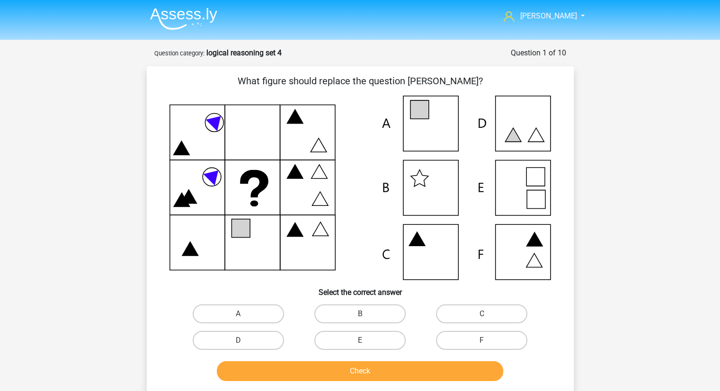
click at [340, 329] on div "E" at bounding box center [360, 340] width 122 height 26
click at [348, 339] on label "E" at bounding box center [359, 340] width 91 height 19
click at [360, 340] on input "E" at bounding box center [363, 343] width 6 height 6
radio input "true"
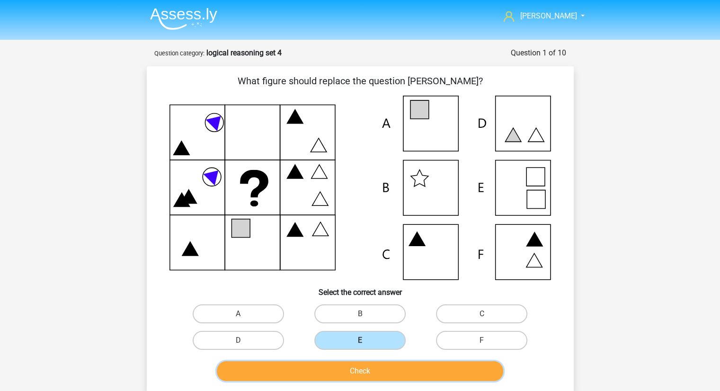
click at [352, 368] on button "Check" at bounding box center [360, 371] width 286 height 20
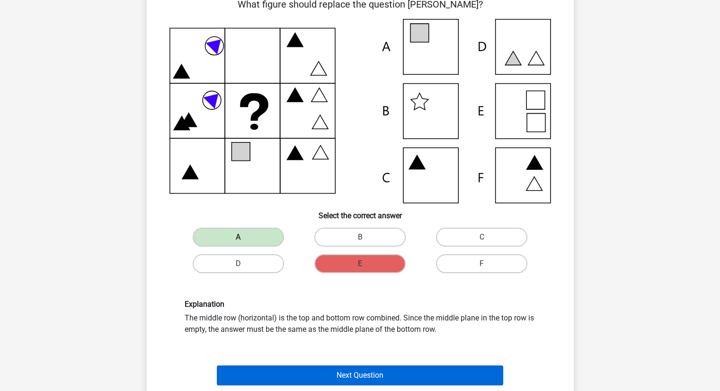
scroll to position [77, 0]
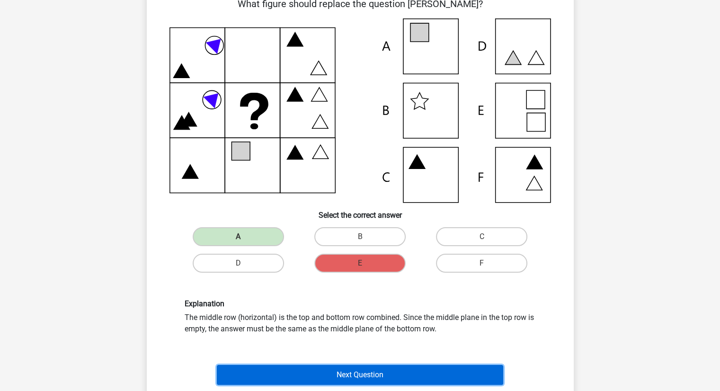
click at [393, 370] on button "Next Question" at bounding box center [360, 375] width 286 height 20
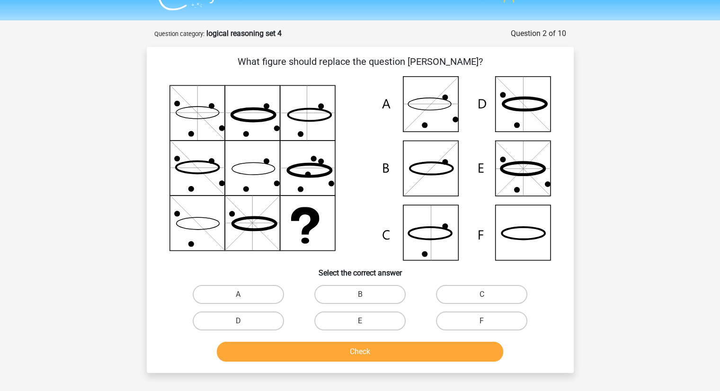
scroll to position [17, 0]
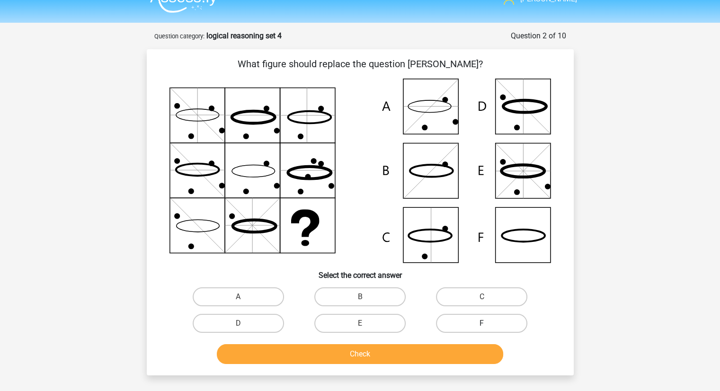
click at [473, 329] on label "F" at bounding box center [481, 323] width 91 height 19
click at [482, 329] on input "F" at bounding box center [485, 326] width 6 height 6
radio input "true"
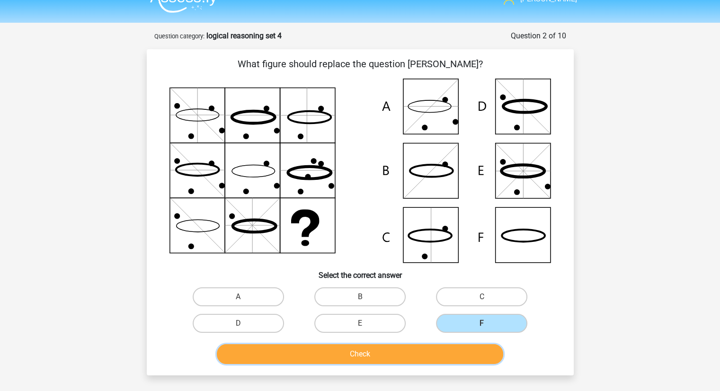
click at [442, 355] on button "Check" at bounding box center [360, 354] width 286 height 20
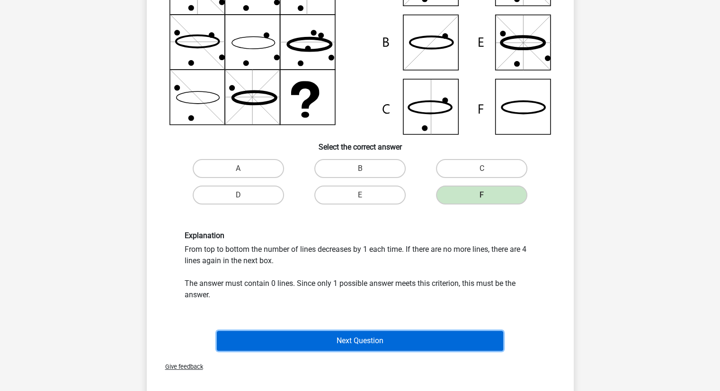
click at [394, 333] on button "Next Question" at bounding box center [360, 341] width 286 height 20
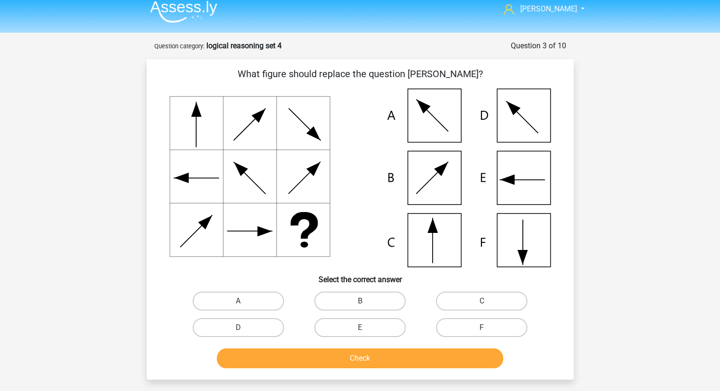
scroll to position [0, 0]
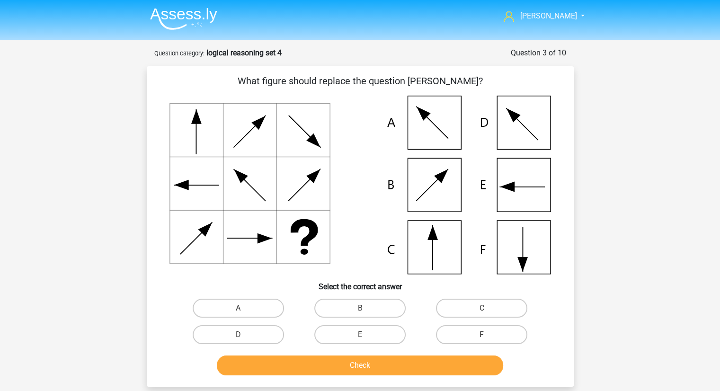
click at [483, 337] on input "F" at bounding box center [485, 337] width 6 height 6
radio input "true"
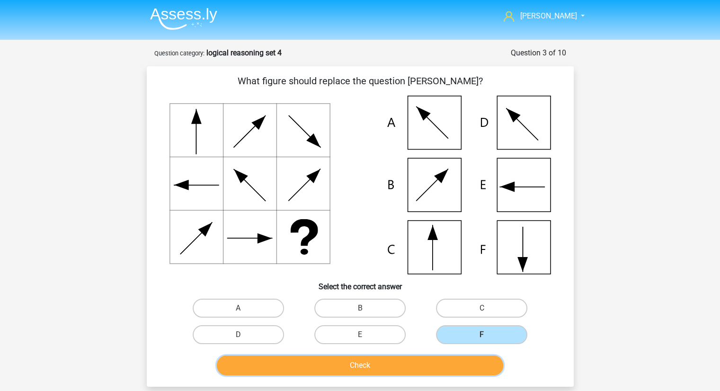
click at [409, 360] on button "Check" at bounding box center [360, 365] width 286 height 20
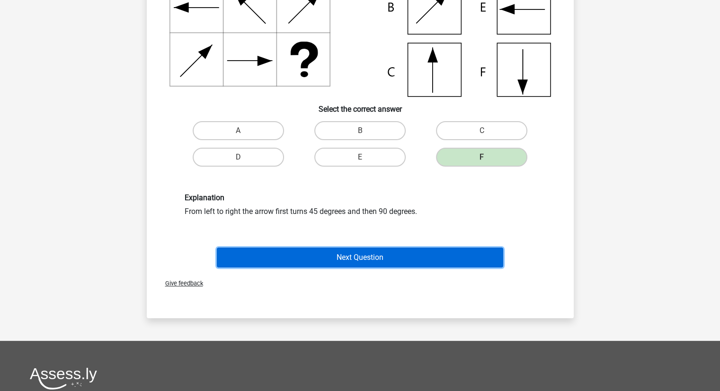
click at [363, 264] on button "Next Question" at bounding box center [360, 257] width 286 height 20
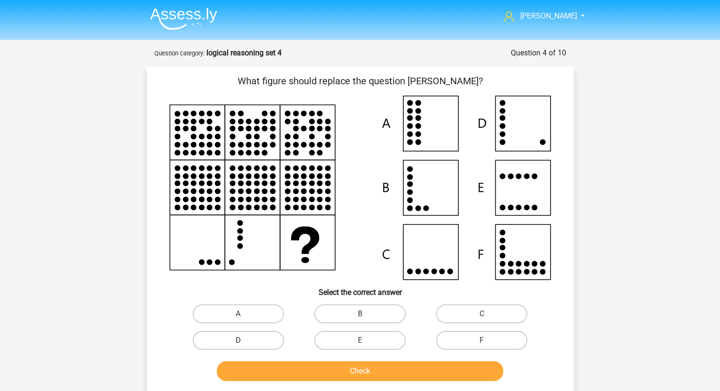
click at [271, 340] on label "D" at bounding box center [238, 340] width 91 height 19
click at [244, 340] on input "D" at bounding box center [241, 343] width 6 height 6
radio input "true"
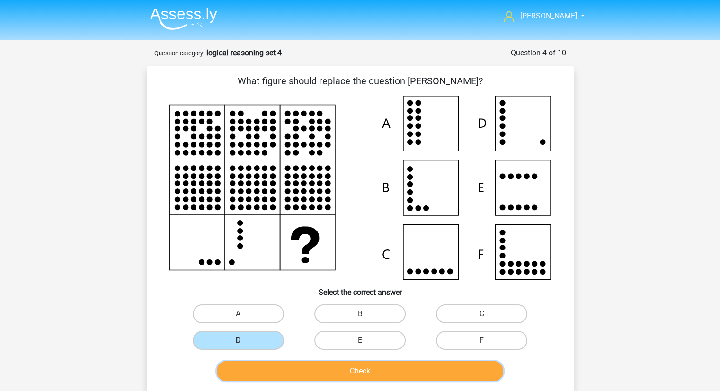
click at [380, 368] on button "Check" at bounding box center [360, 371] width 286 height 20
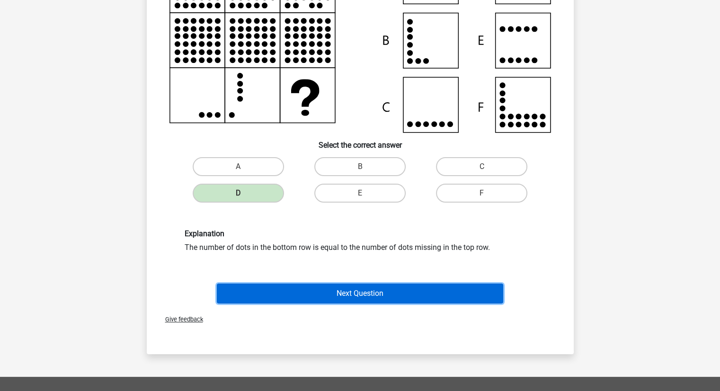
click at [368, 283] on button "Next Question" at bounding box center [360, 293] width 286 height 20
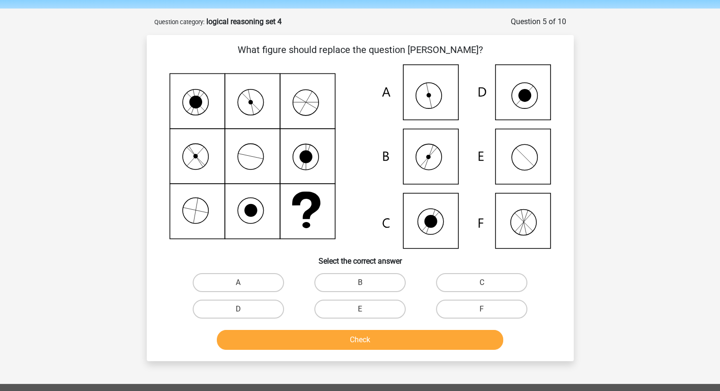
scroll to position [30, 0]
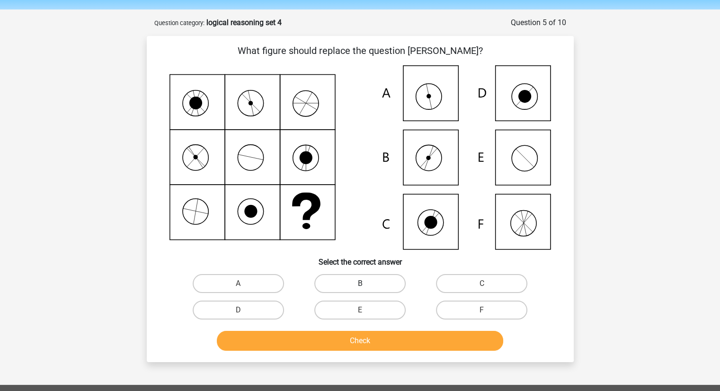
click at [387, 279] on label "B" at bounding box center [359, 283] width 91 height 19
click at [366, 283] on input "B" at bounding box center [363, 286] width 6 height 6
radio input "true"
click at [344, 352] on div "Check" at bounding box center [359, 343] width 365 height 24
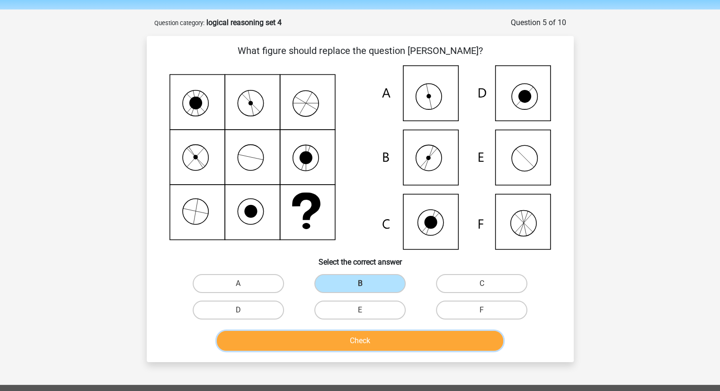
click at [346, 341] on button "Check" at bounding box center [360, 341] width 286 height 20
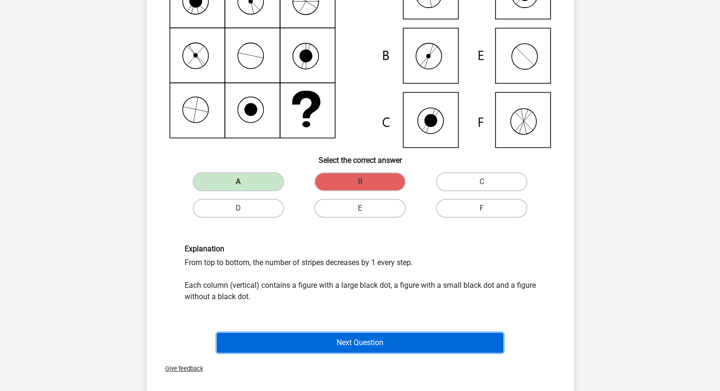
click at [354, 345] on button "Next Question" at bounding box center [360, 343] width 286 height 20
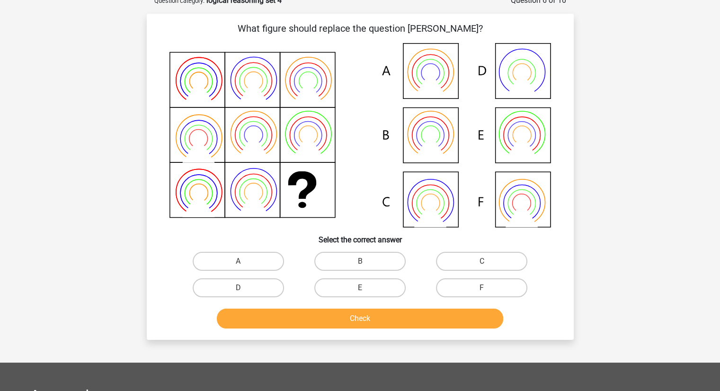
scroll to position [47, 0]
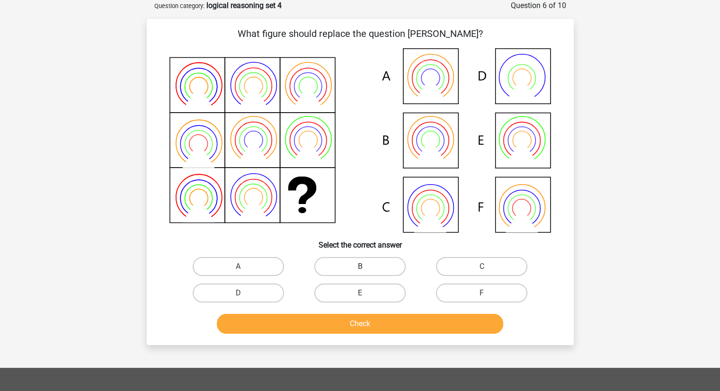
click at [389, 264] on label "B" at bounding box center [359, 266] width 91 height 19
click at [366, 266] on input "B" at bounding box center [363, 269] width 6 height 6
radio input "true"
drag, startPoint x: 396, startPoint y: 334, endPoint x: 382, endPoint y: 315, distance: 23.8
click at [382, 315] on div "Check" at bounding box center [359, 326] width 365 height 24
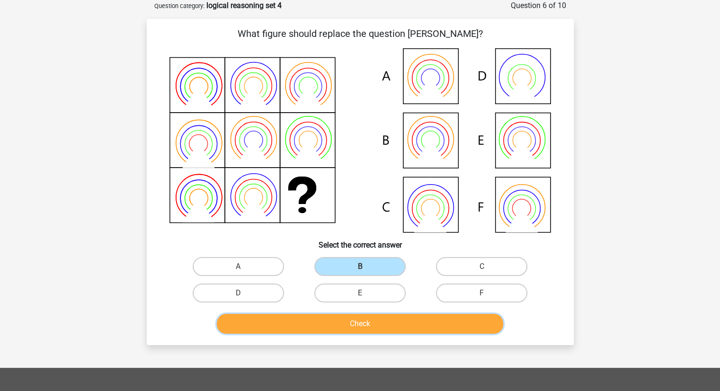
click at [382, 315] on button "Check" at bounding box center [360, 324] width 286 height 20
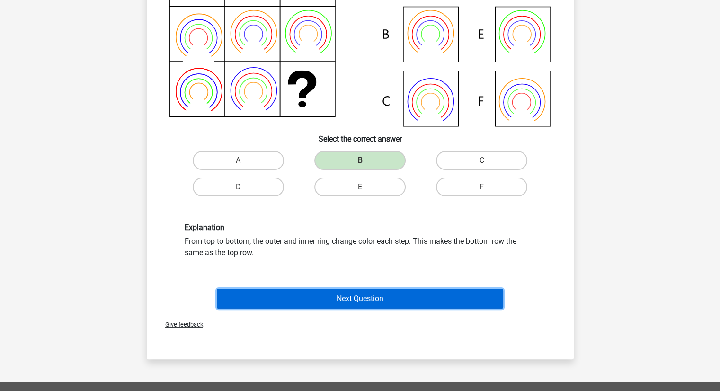
click at [368, 294] on button "Next Question" at bounding box center [360, 299] width 286 height 20
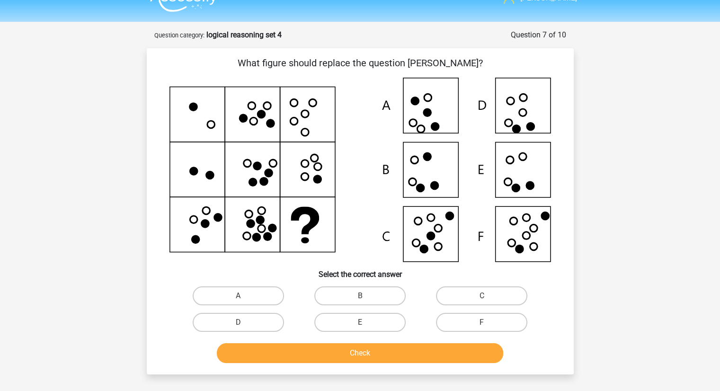
scroll to position [18, 0]
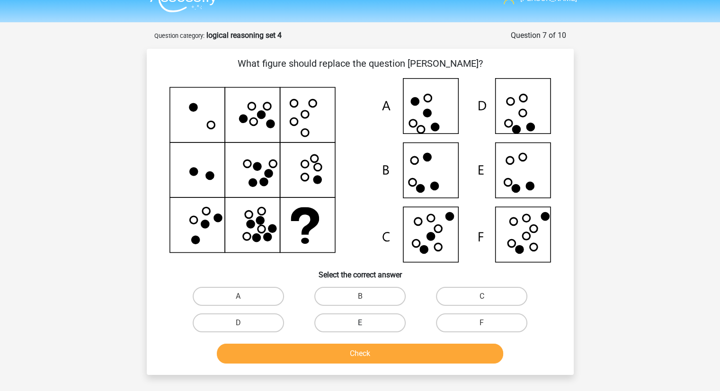
click at [375, 326] on label "E" at bounding box center [359, 322] width 91 height 19
click at [366, 326] on input "E" at bounding box center [363, 326] width 6 height 6
radio input "true"
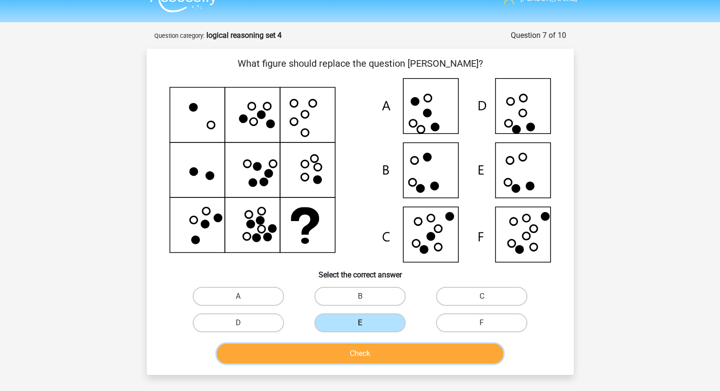
click at [385, 351] on button "Check" at bounding box center [360, 353] width 286 height 20
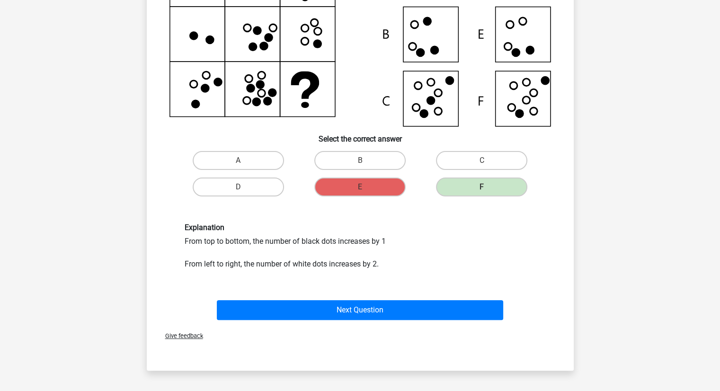
scroll to position [154, 0]
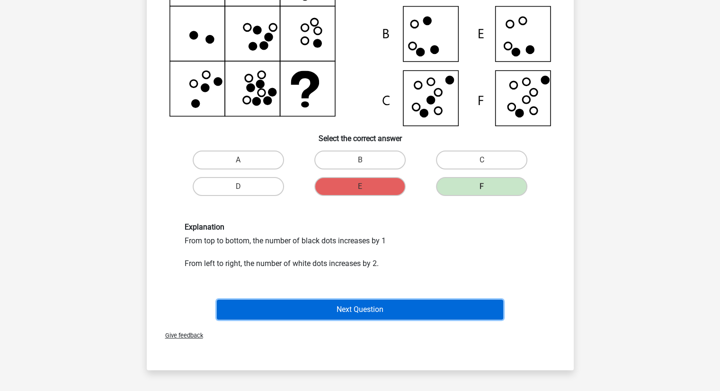
click at [374, 307] on button "Next Question" at bounding box center [360, 309] width 286 height 20
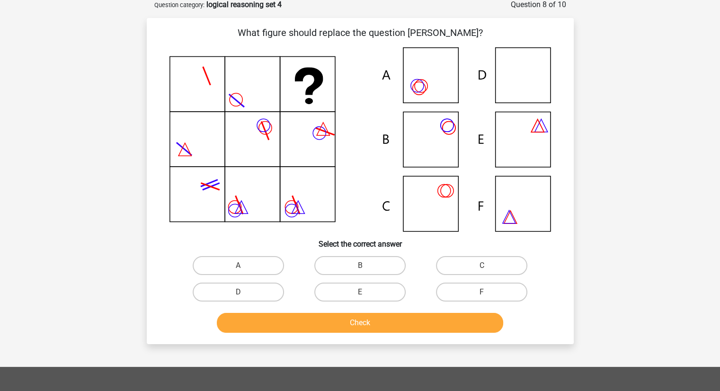
scroll to position [47, 0]
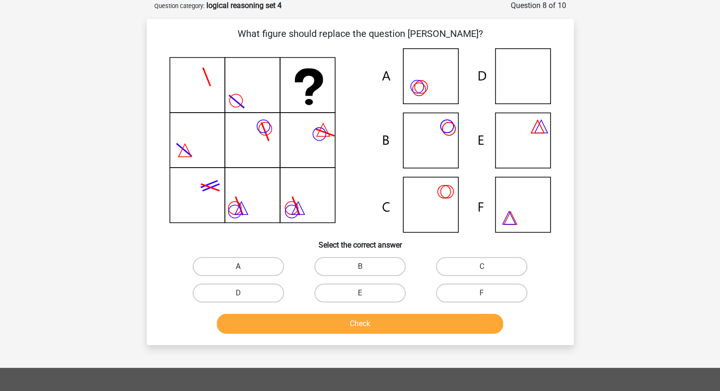
click at [252, 270] on label "A" at bounding box center [238, 266] width 91 height 19
click at [244, 270] on input "A" at bounding box center [241, 269] width 6 height 6
radio input "true"
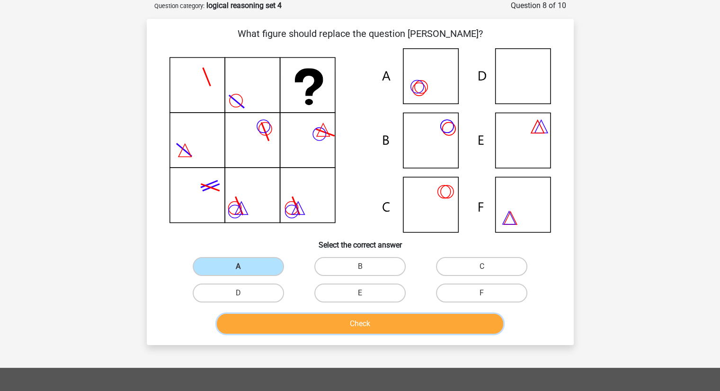
click at [314, 325] on button "Check" at bounding box center [360, 324] width 286 height 20
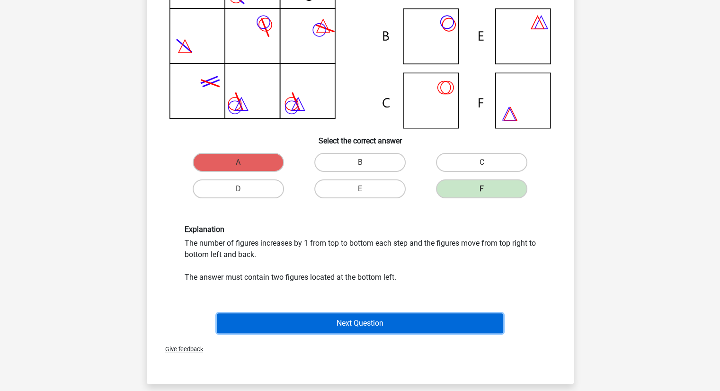
click at [347, 322] on button "Next Question" at bounding box center [360, 323] width 286 height 20
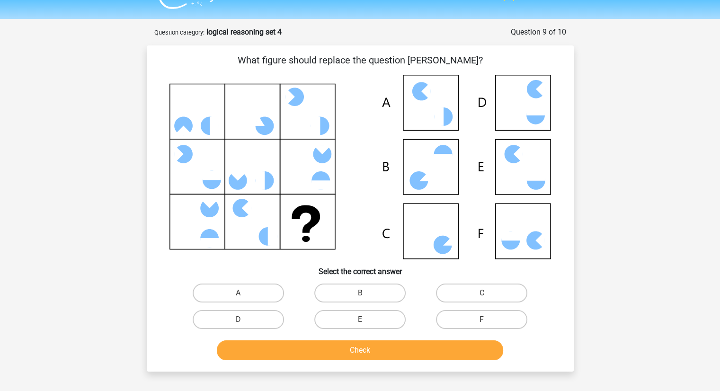
scroll to position [20, 0]
click at [462, 316] on label "F" at bounding box center [481, 319] width 91 height 19
click at [482, 320] on input "F" at bounding box center [485, 323] width 6 height 6
radio input "true"
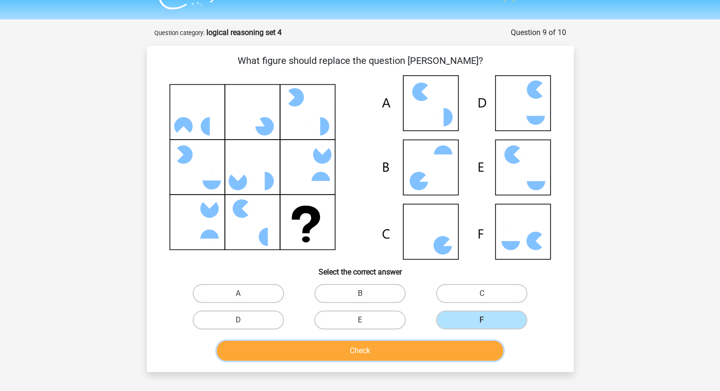
click at [438, 347] on button "Check" at bounding box center [360, 351] width 286 height 20
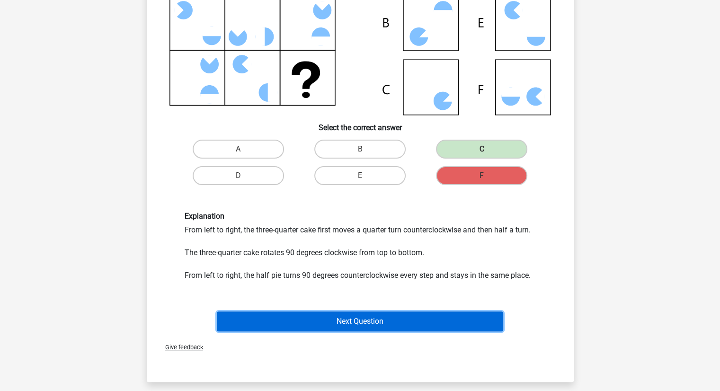
click at [413, 317] on button "Next Question" at bounding box center [360, 321] width 286 height 20
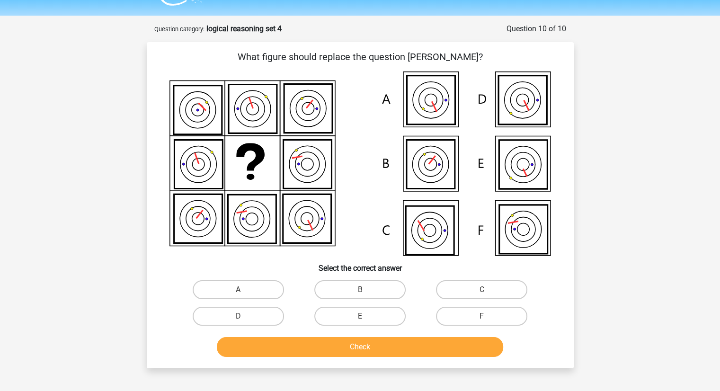
scroll to position [26, 0]
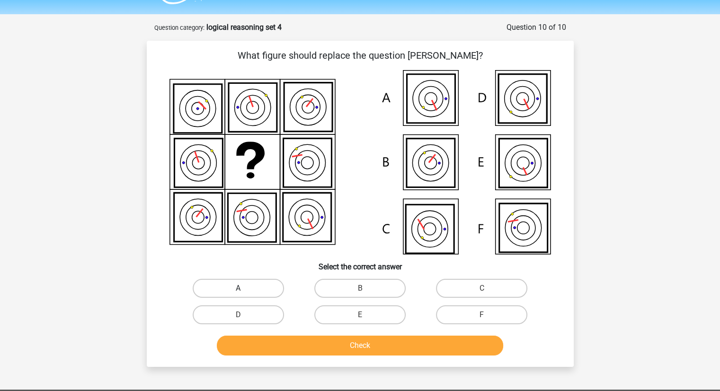
click at [263, 284] on label "A" at bounding box center [238, 288] width 91 height 19
click at [244, 288] on input "A" at bounding box center [241, 291] width 6 height 6
radio input "true"
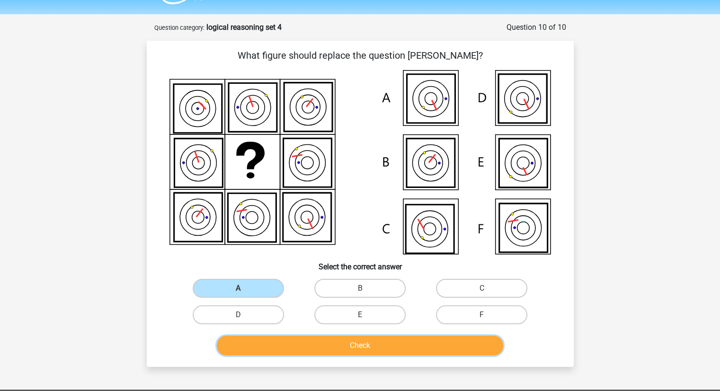
click at [342, 349] on button "Check" at bounding box center [360, 345] width 286 height 20
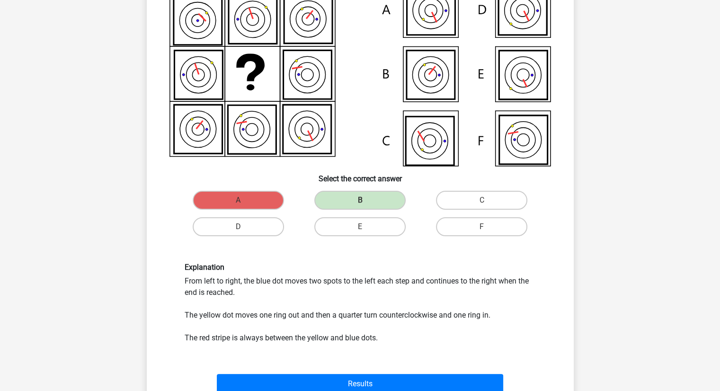
scroll to position [115, 0]
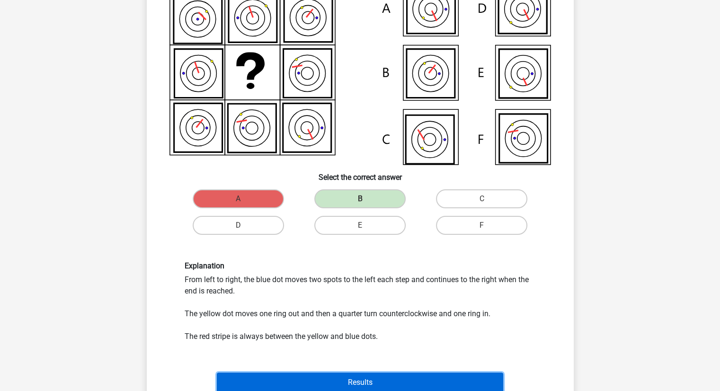
click at [365, 381] on button "Results" at bounding box center [360, 382] width 286 height 20
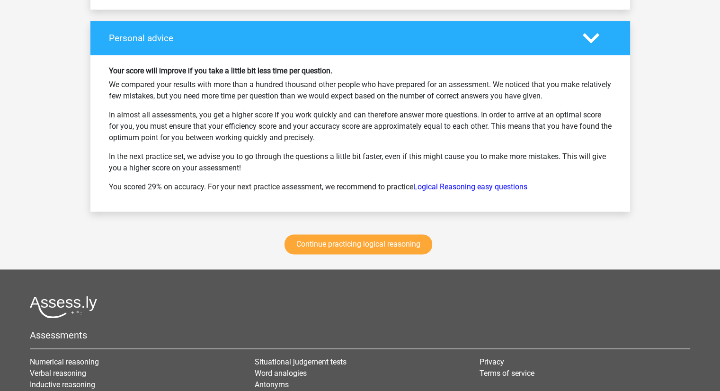
scroll to position [1240, 0]
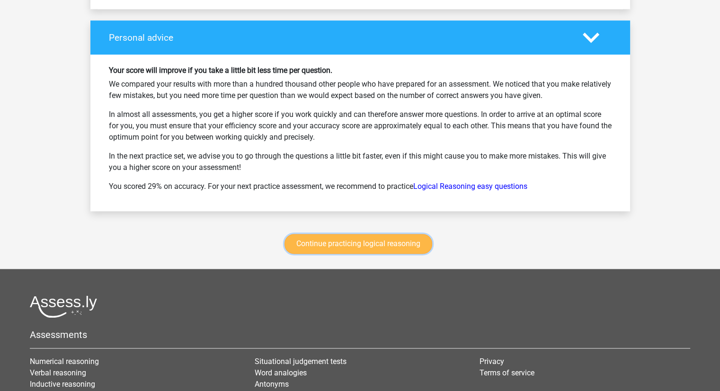
click at [333, 240] on link "Continue practicing logical reasoning" at bounding box center [358, 244] width 148 height 20
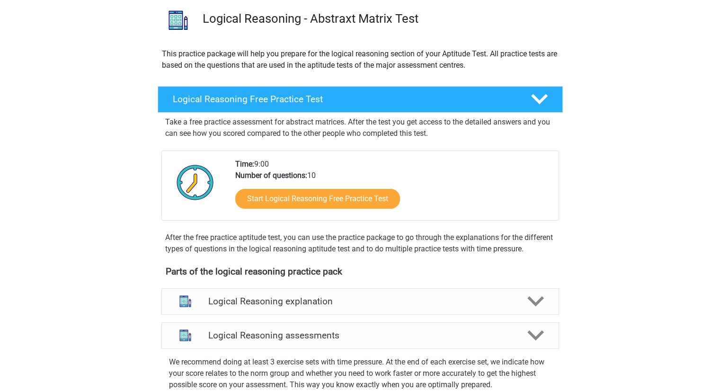
scroll to position [57, 0]
